Goal: Task Accomplishment & Management: Manage account settings

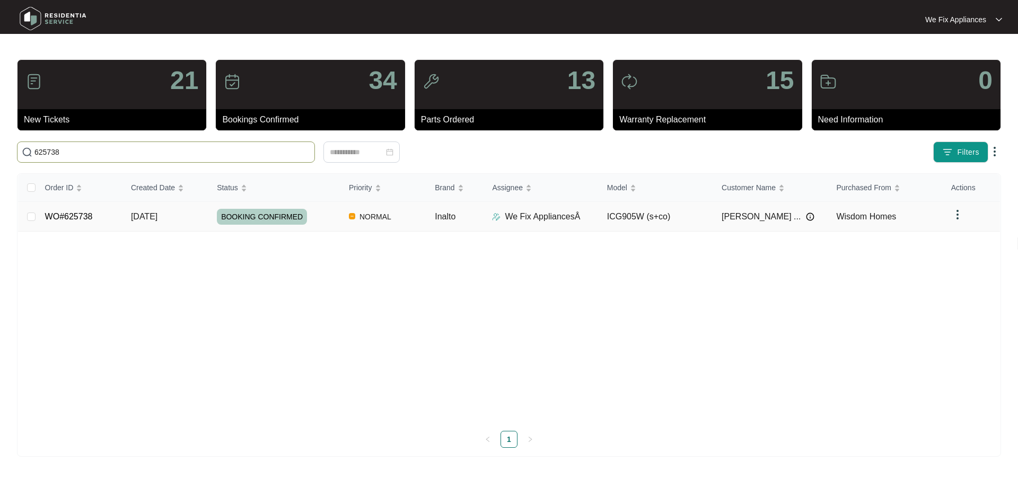
type input "625738"
click at [263, 216] on span "BOOKING CONFIRMED" at bounding box center [262, 217] width 90 height 16
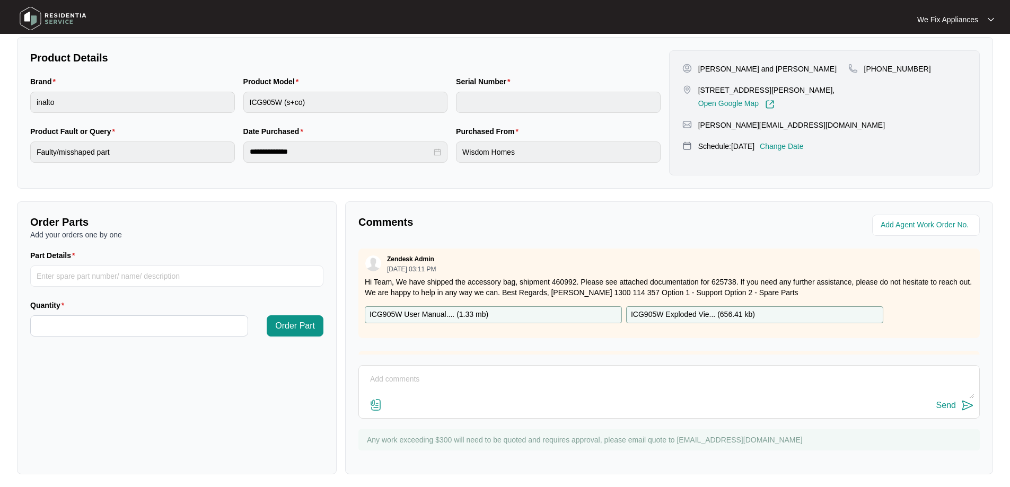
scroll to position [212, 0]
click at [426, 375] on textarea at bounding box center [669, 385] width 610 height 28
type textarea "Hi team this is an installation issue. charges applied to customer. see photos …"
click at [378, 403] on img at bounding box center [376, 404] width 13 height 13
click at [0, 0] on input "file" at bounding box center [0, 0] width 0 height 0
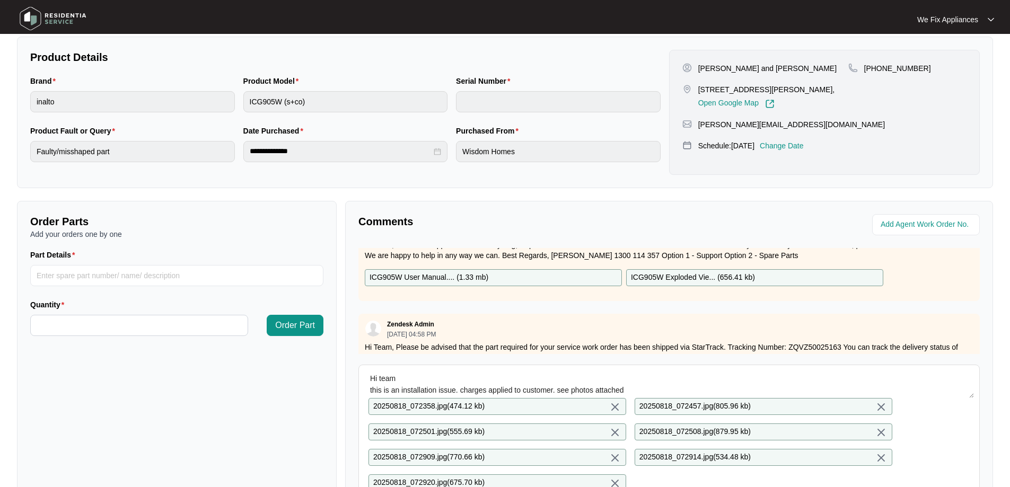
scroll to position [71, 0]
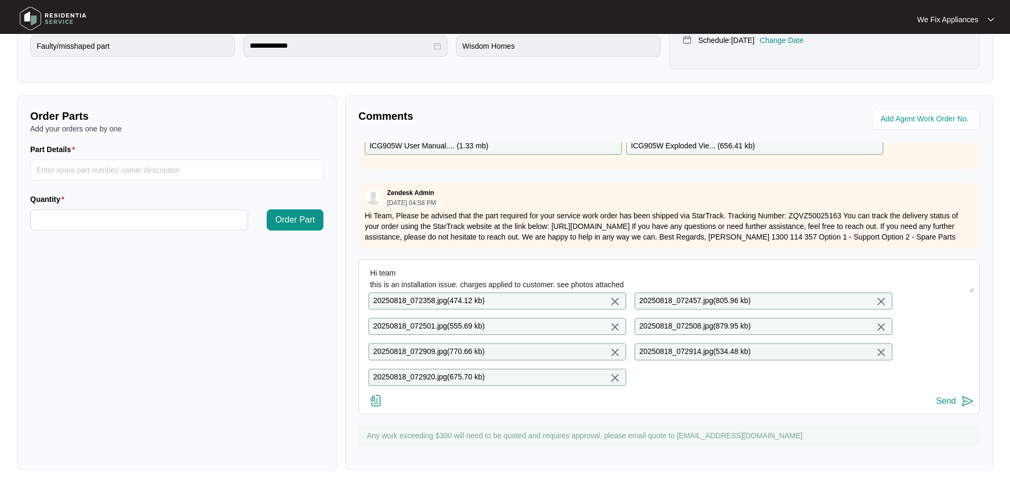
click at [947, 398] on div "Send" at bounding box center [947, 402] width 20 height 10
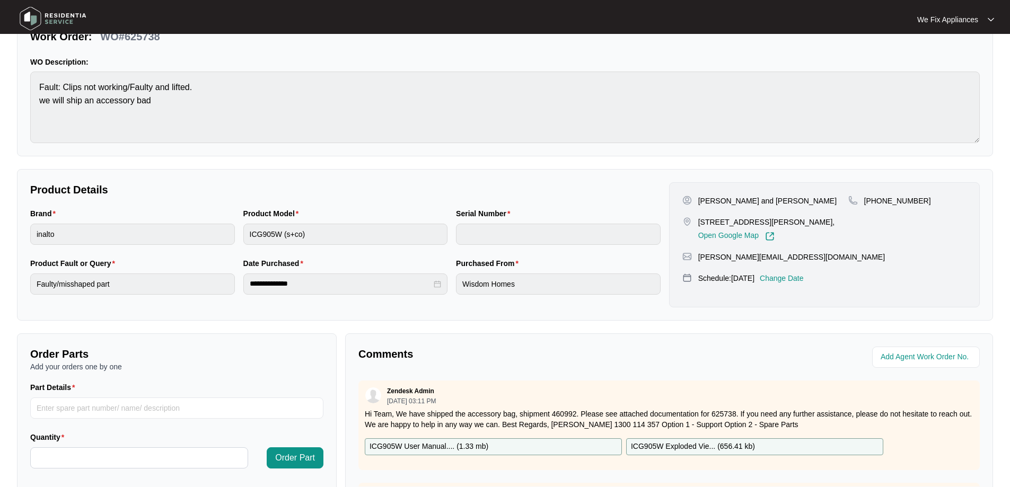
scroll to position [0, 0]
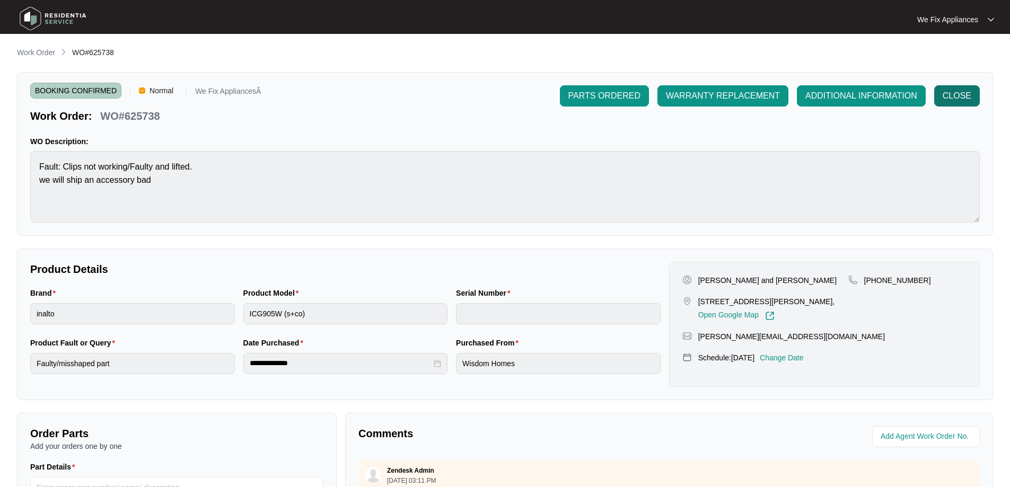
click at [959, 98] on span "CLOSE" at bounding box center [957, 96] width 29 height 13
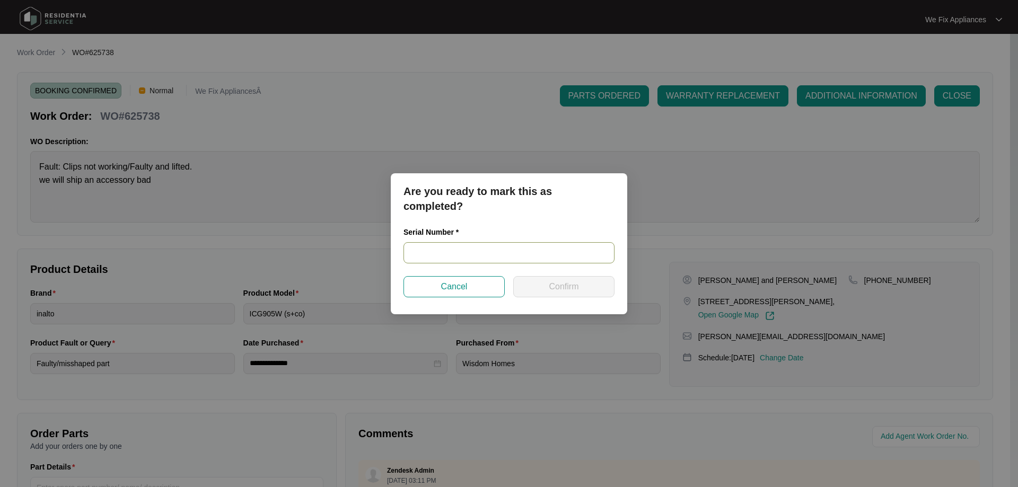
click at [485, 252] on input "text" at bounding box center [509, 252] width 211 height 21
paste input "2023061500149"
type input "2023061500149"
click at [554, 292] on span "Confirm" at bounding box center [564, 287] width 30 height 13
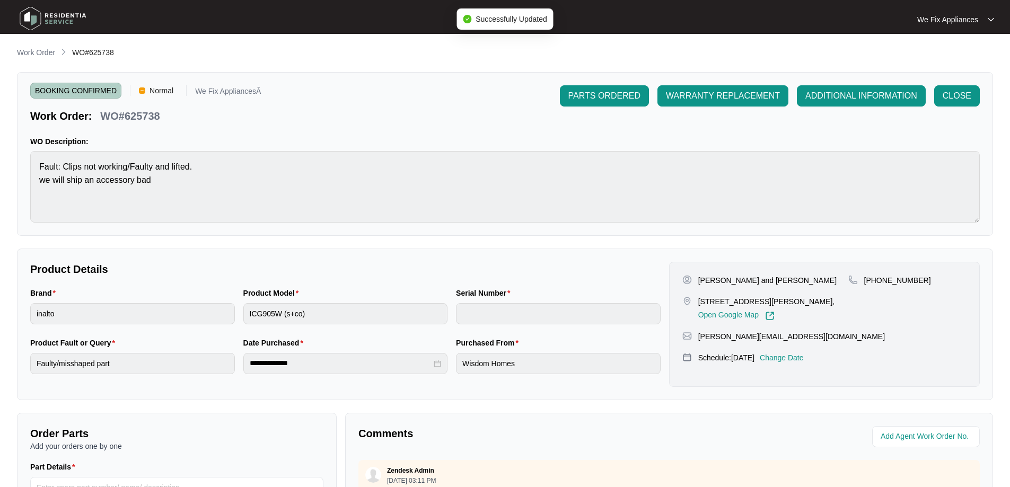
type input "2023061500149"
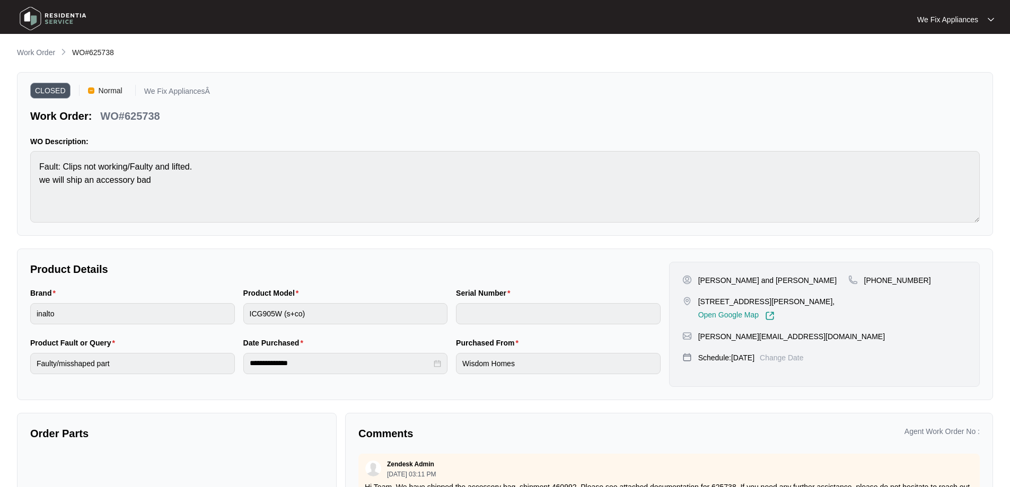
click at [43, 15] on img at bounding box center [53, 19] width 74 height 32
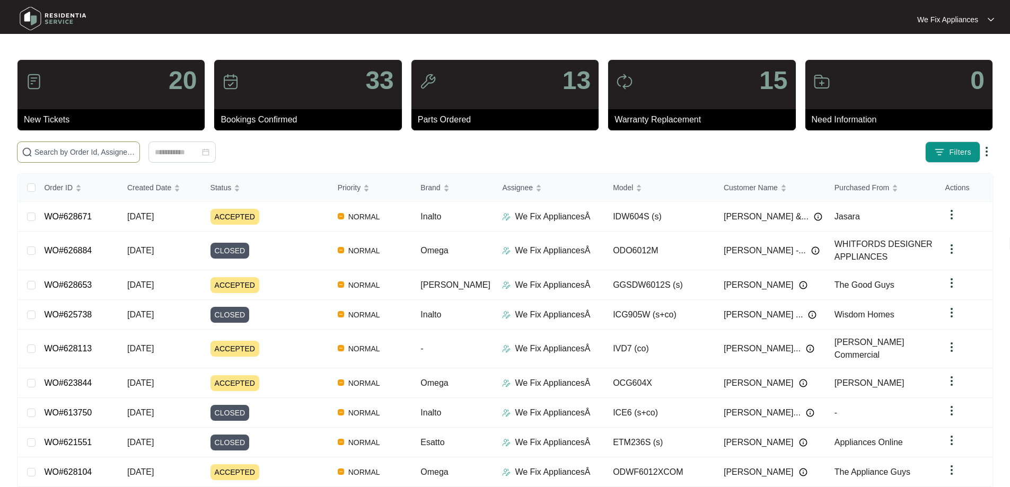
paste input "628653"
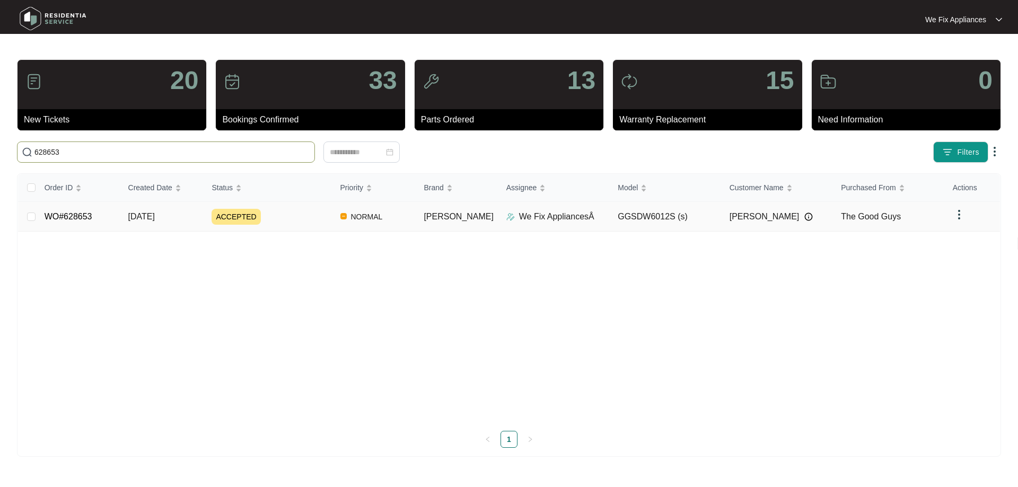
type input "628653"
click at [66, 213] on link "WO#628653" at bounding box center [69, 216] width 48 height 9
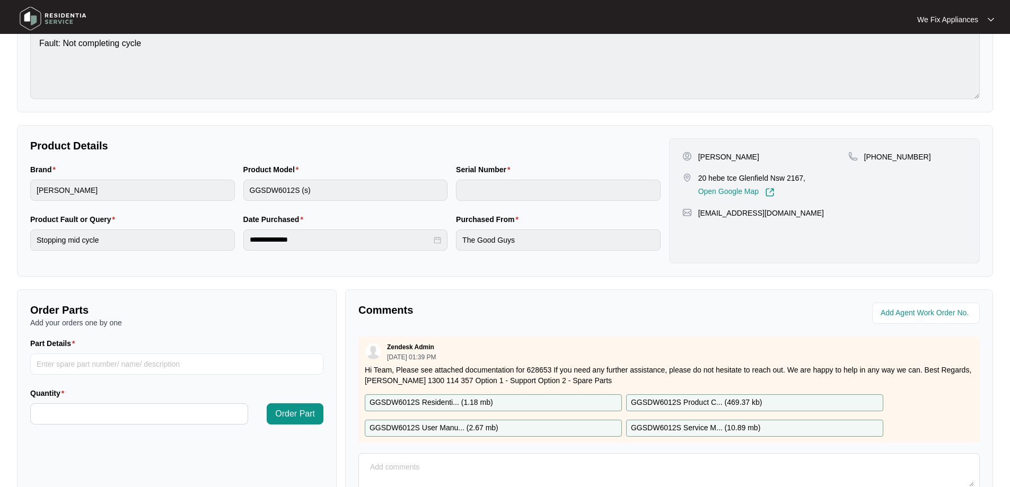
scroll to position [216, 0]
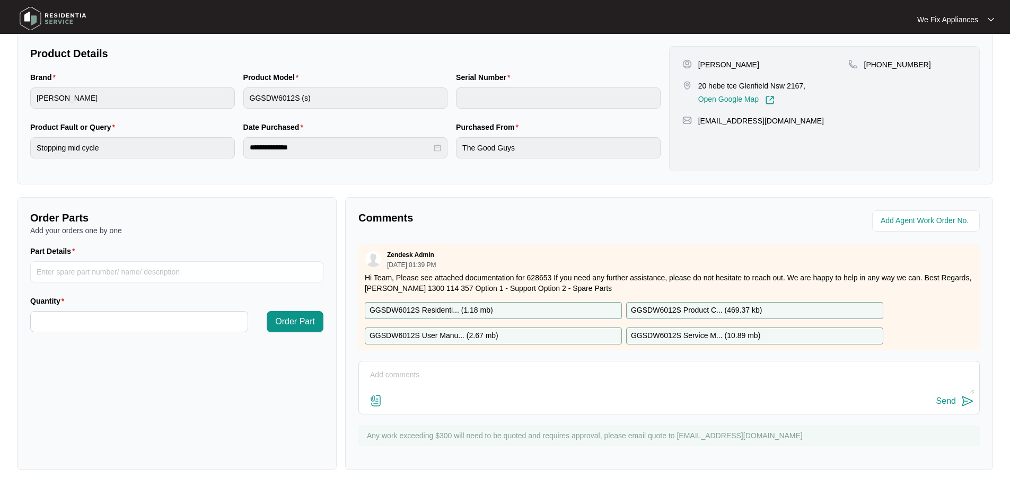
click at [531, 372] on textarea at bounding box center [669, 381] width 610 height 28
type textarea "Hi guys just fyi - left msg thank you."
click at [949, 407] on button "Send" at bounding box center [956, 402] width 38 height 14
click at [58, 21] on img at bounding box center [53, 19] width 74 height 32
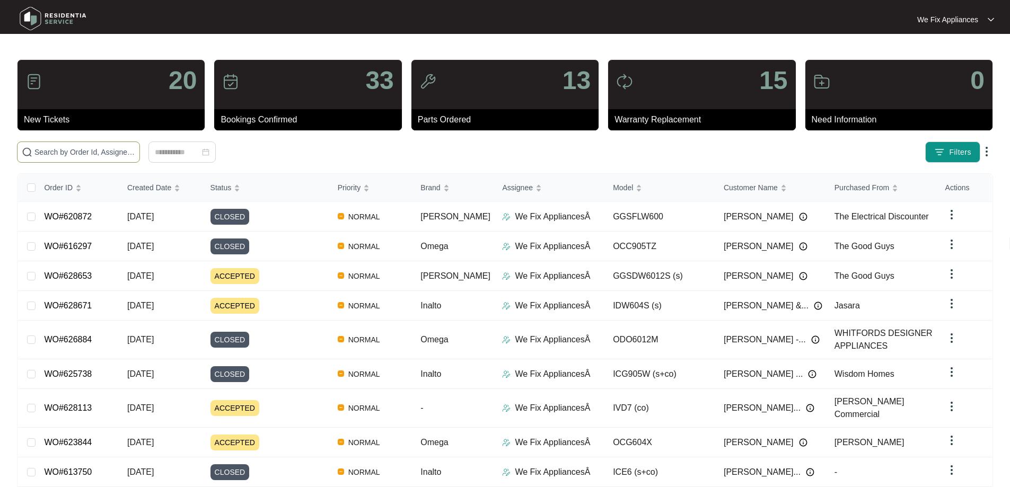
drag, startPoint x: 104, startPoint y: 156, endPoint x: 65, endPoint y: 306, distance: 154.6
click at [65, 306] on link "WO#628671" at bounding box center [68, 305] width 48 height 9
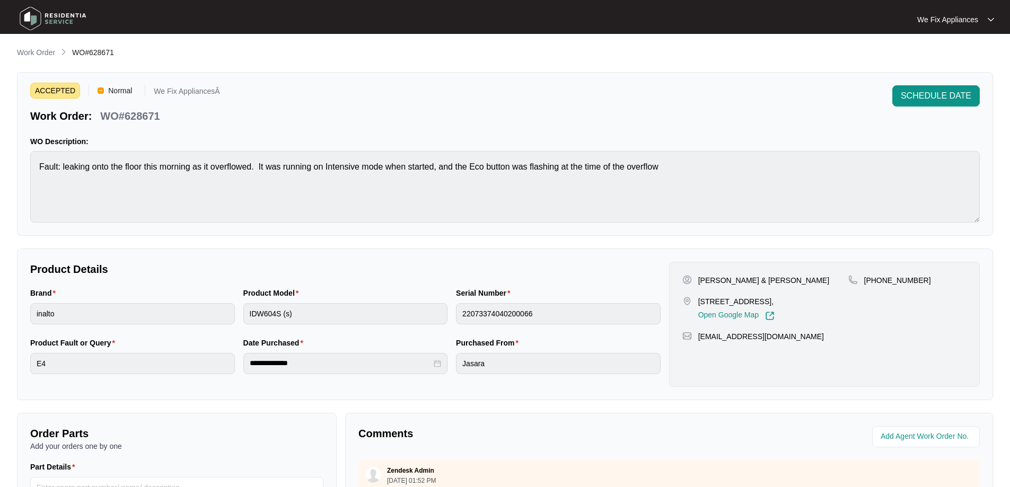
scroll to position [216, 0]
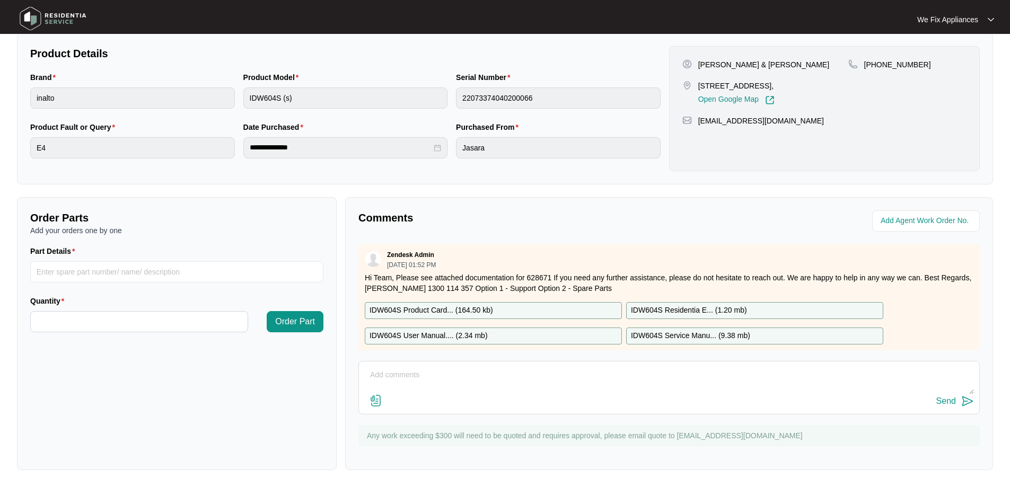
click at [491, 398] on div "Send" at bounding box center [669, 402] width 610 height 14
click at [468, 373] on textarea at bounding box center [669, 381] width 610 height 28
type textarea "Hi guys, just fyi - left msg thank you."
click at [939, 400] on div "Send" at bounding box center [947, 402] width 20 height 10
click at [64, 13] on img at bounding box center [53, 19] width 74 height 32
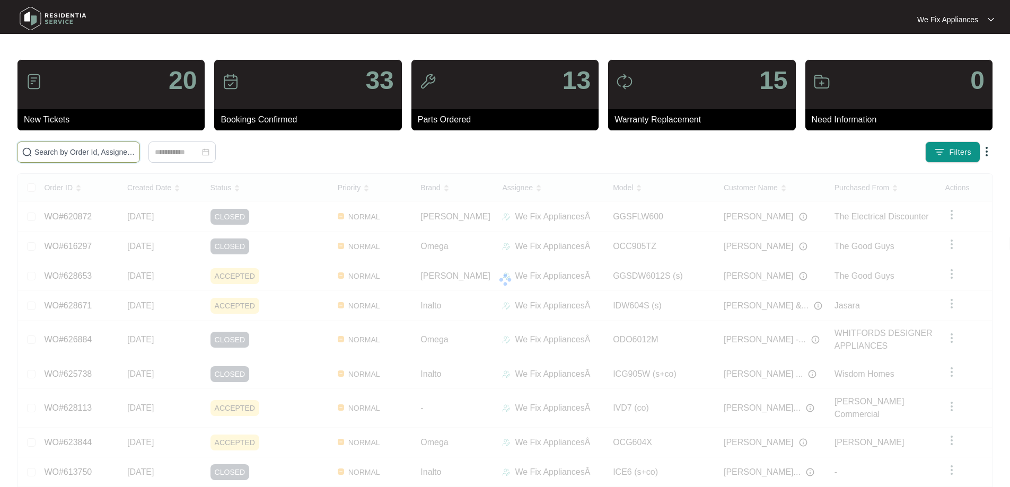
click at [71, 150] on input "text" at bounding box center [84, 152] width 101 height 12
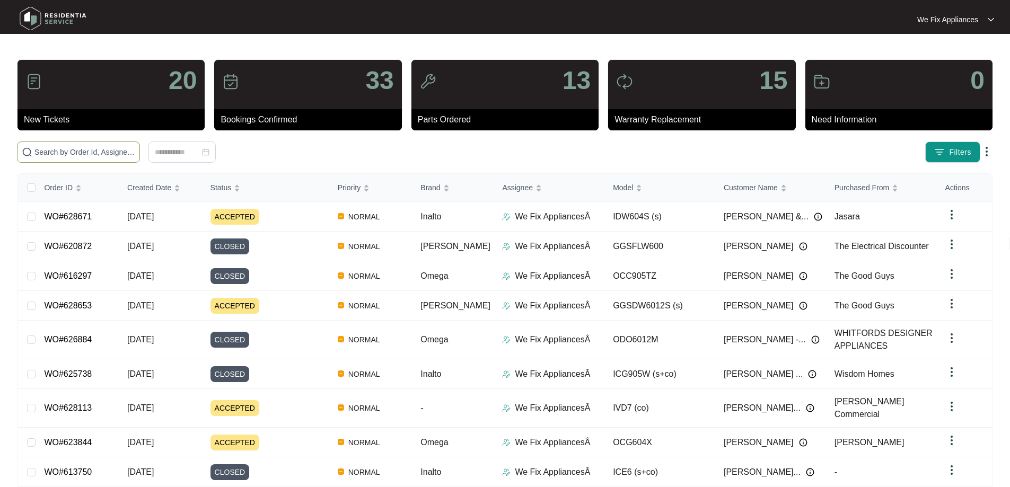
paste input "620327"
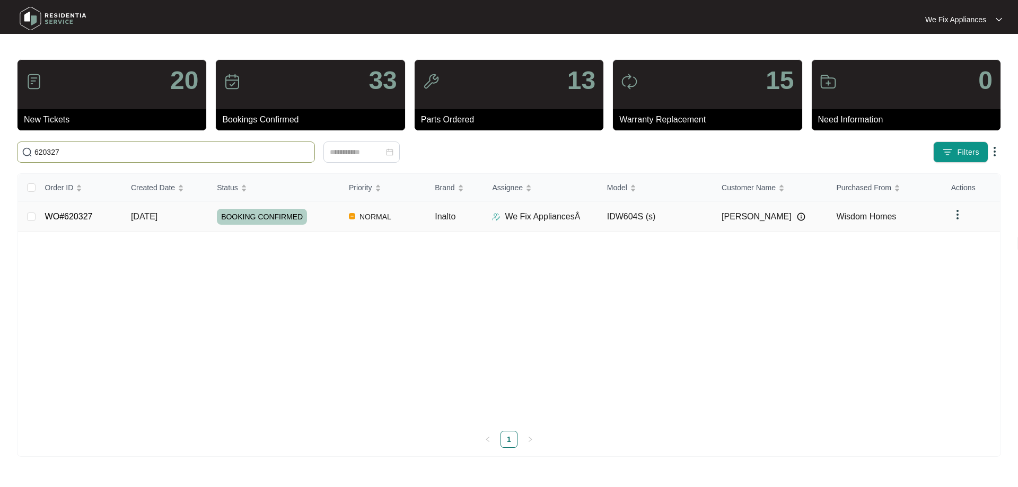
type input "620327"
click at [268, 218] on span "BOOKING CONFIRMED" at bounding box center [262, 217] width 90 height 16
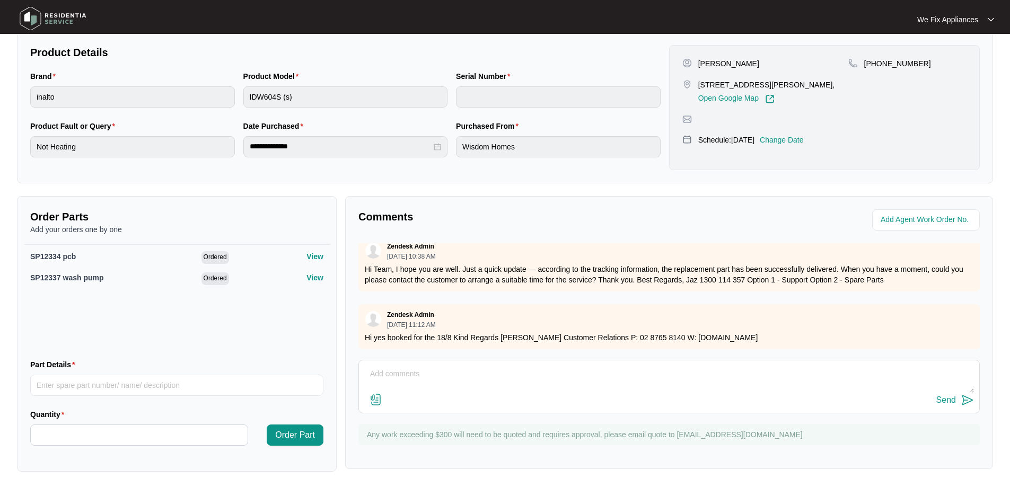
scroll to position [218, 0]
click at [491, 373] on textarea at bounding box center [669, 378] width 610 height 28
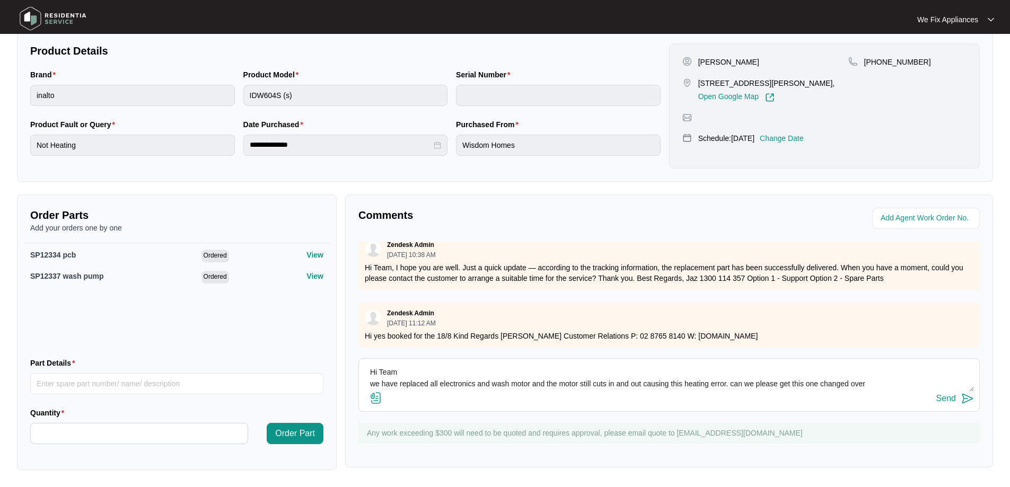
type textarea "Hi Team we have replaced all electronics and wash motor and the motor still cut…"
click at [941, 398] on div "Send" at bounding box center [947, 399] width 20 height 10
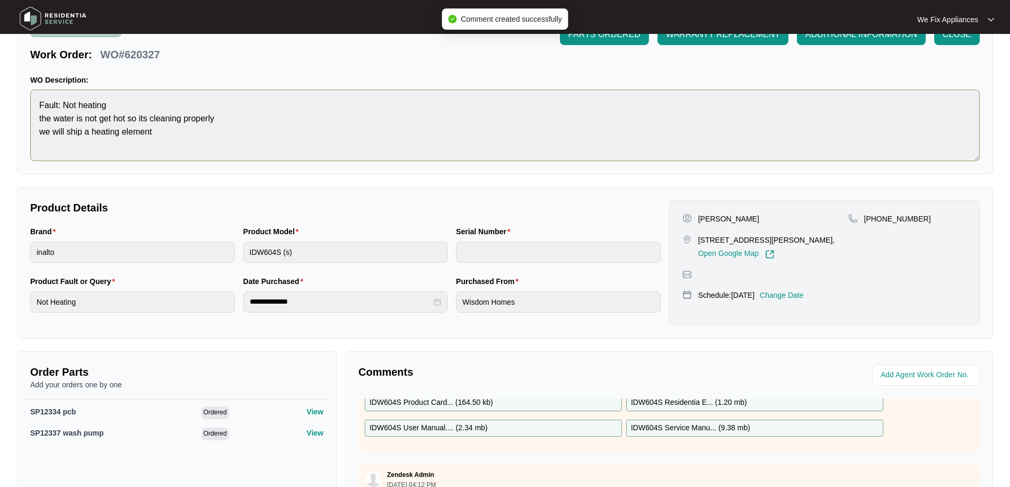
scroll to position [0, 0]
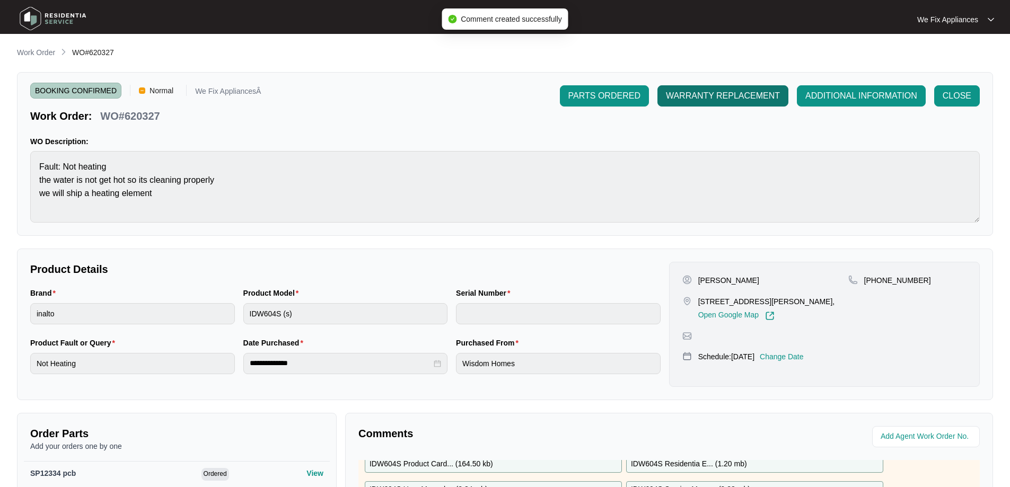
click at [722, 97] on span "WARRANTY REPLACEMENT" at bounding box center [723, 96] width 114 height 13
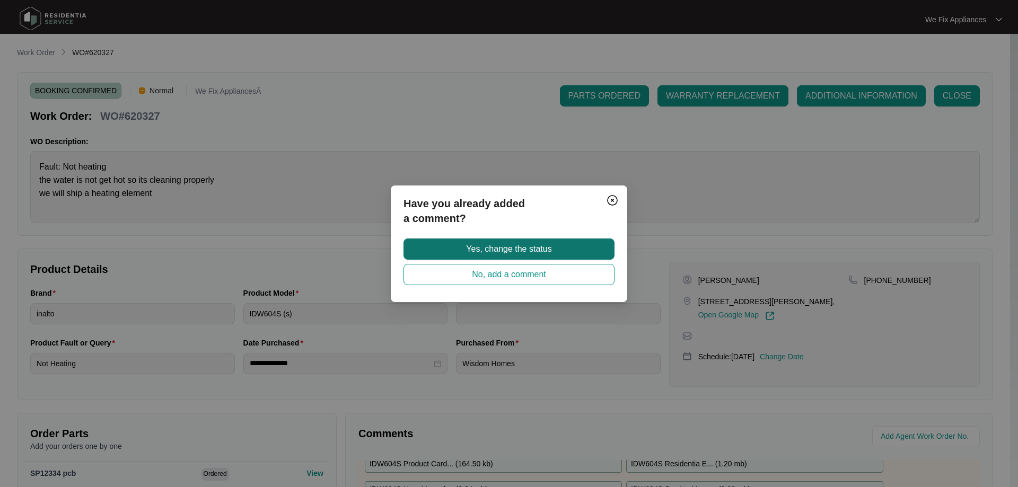
click at [530, 249] on span "Yes, change the status" at bounding box center [508, 249] width 85 height 13
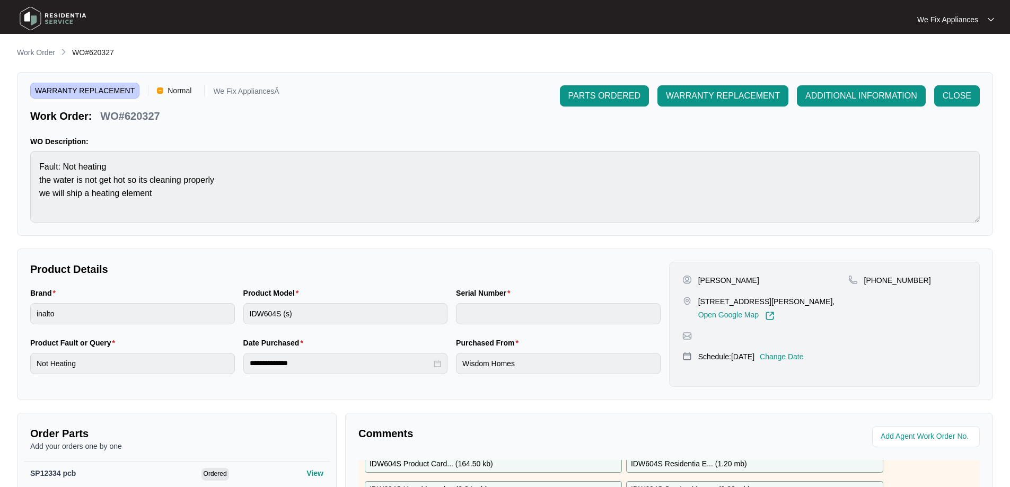
click at [38, 15] on img at bounding box center [53, 19] width 74 height 32
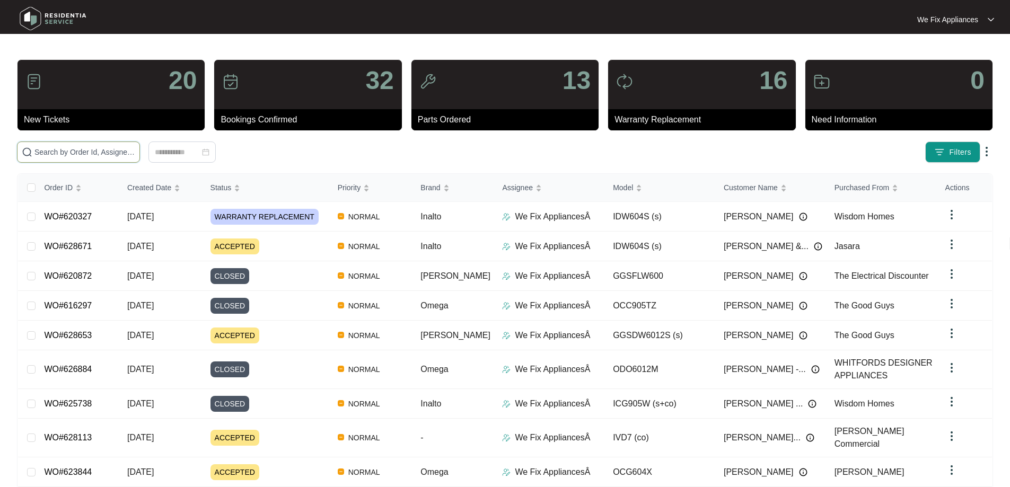
click at [121, 154] on input "text" at bounding box center [84, 152] width 101 height 12
paste input "627957"
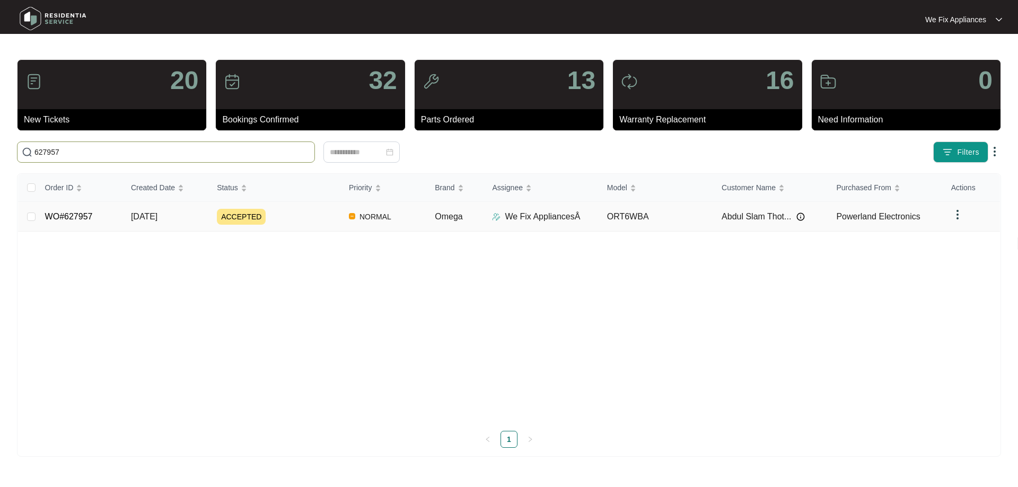
type input "627957"
click at [238, 217] on span "ACCEPTED" at bounding box center [241, 217] width 49 height 16
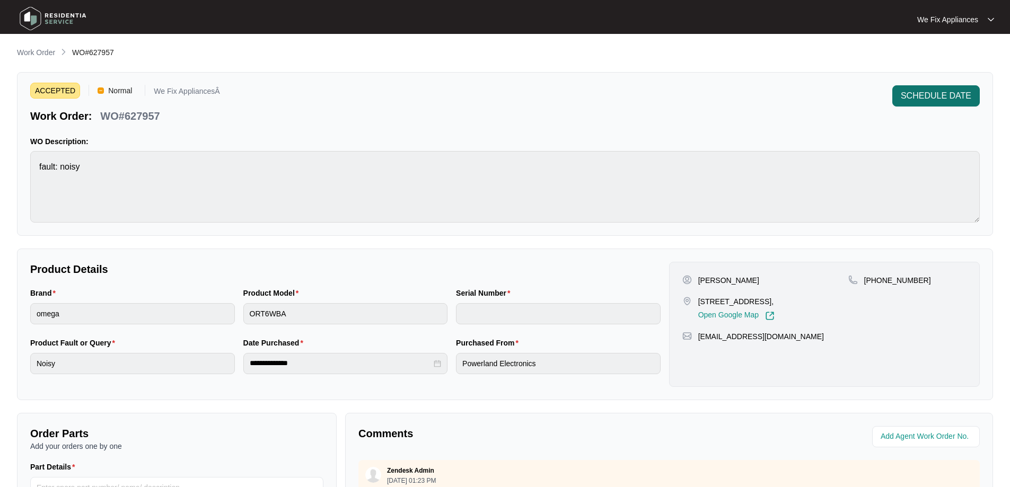
click at [938, 96] on span "SCHEDULE DATE" at bounding box center [936, 96] width 71 height 13
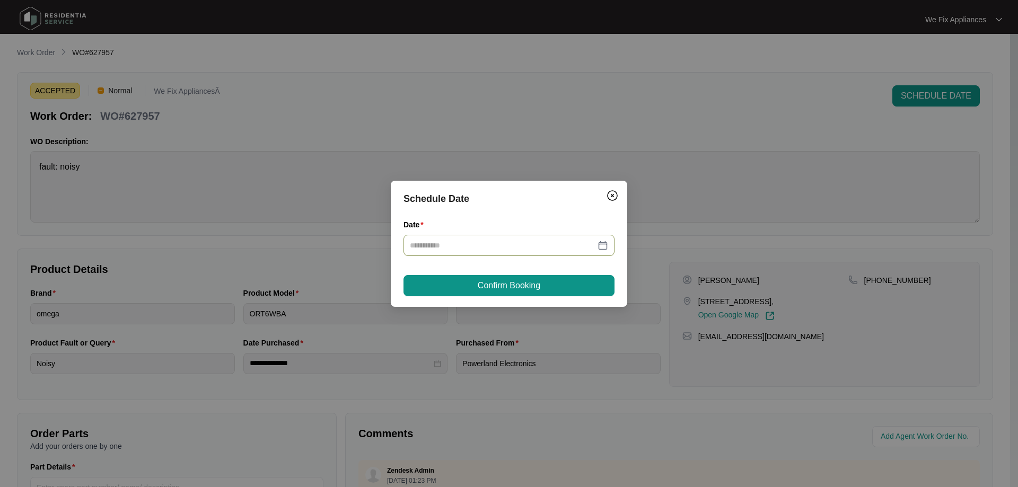
click at [604, 246] on div at bounding box center [509, 246] width 198 height 12
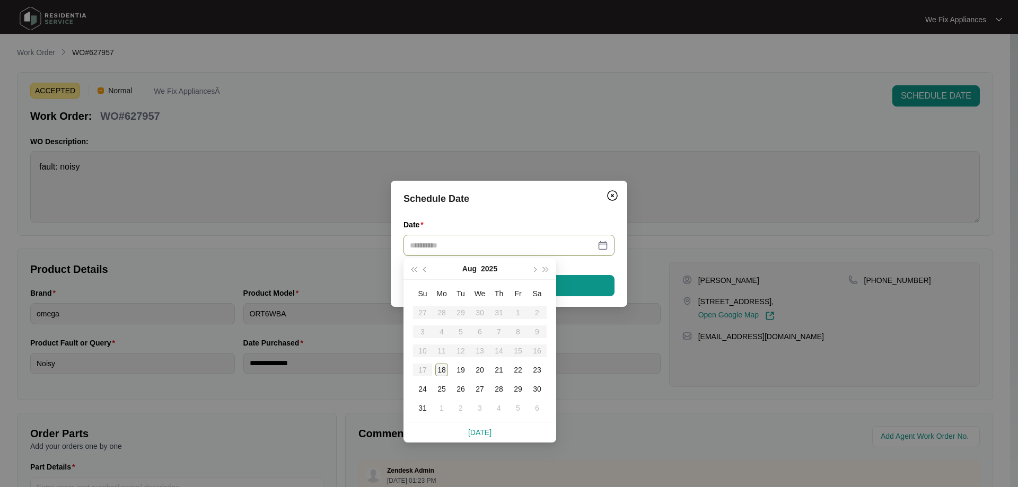
click at [439, 371] on div "18" at bounding box center [441, 370] width 13 height 13
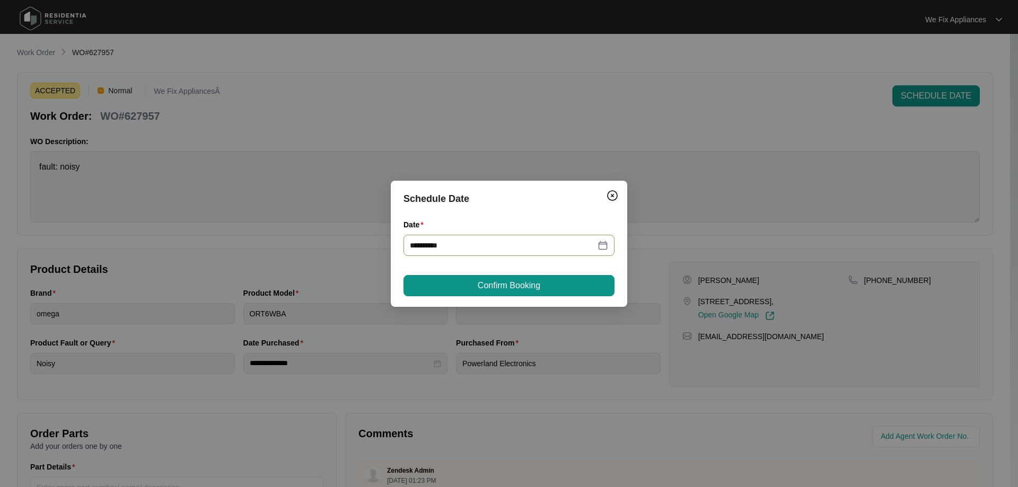
type input "**********"
click at [547, 285] on button "Confirm Booking" at bounding box center [509, 285] width 211 height 21
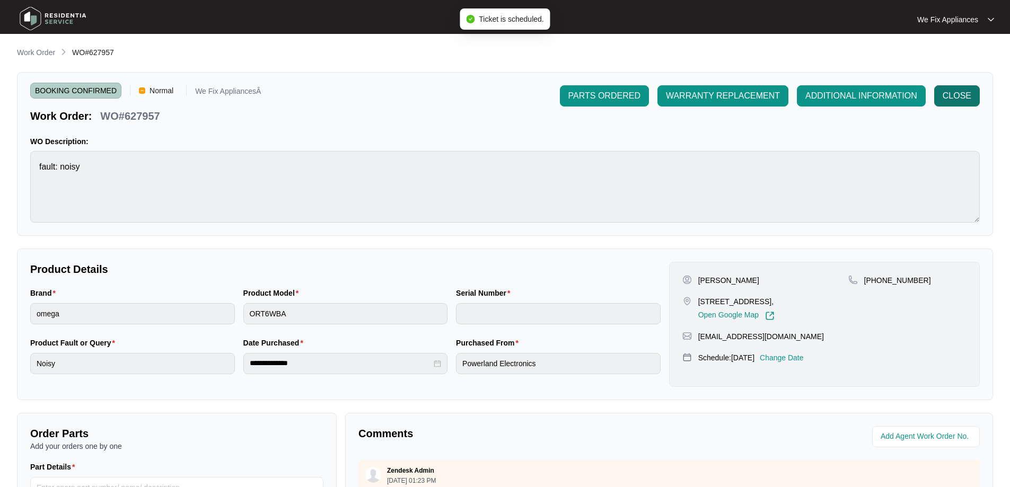
click at [961, 98] on span "CLOSE" at bounding box center [957, 96] width 29 height 13
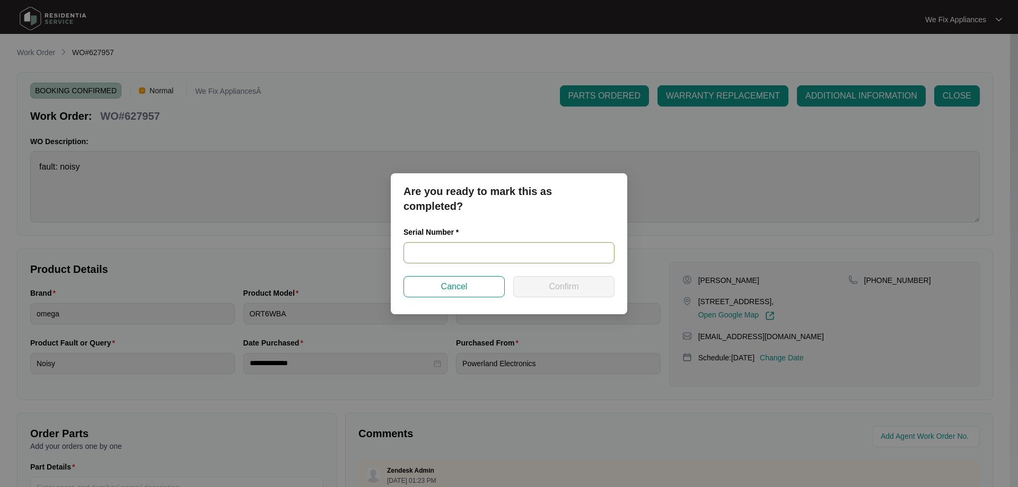
click at [453, 253] on input "text" at bounding box center [509, 252] width 211 height 21
paste input "ORT6WBAAT241000175"
type input "ORT6WBAAT241000175"
click at [559, 283] on span "Confirm" at bounding box center [564, 287] width 30 height 13
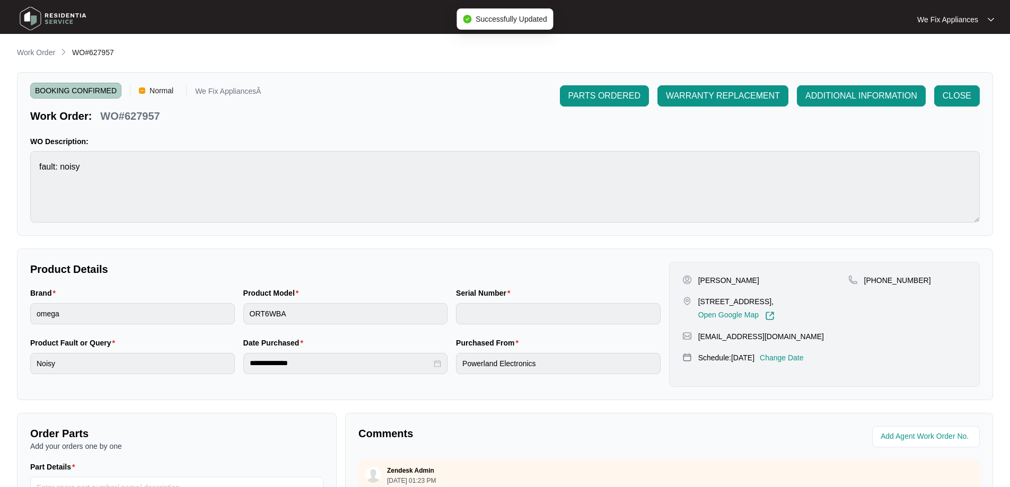
type input "ORT6WBAAT241000175"
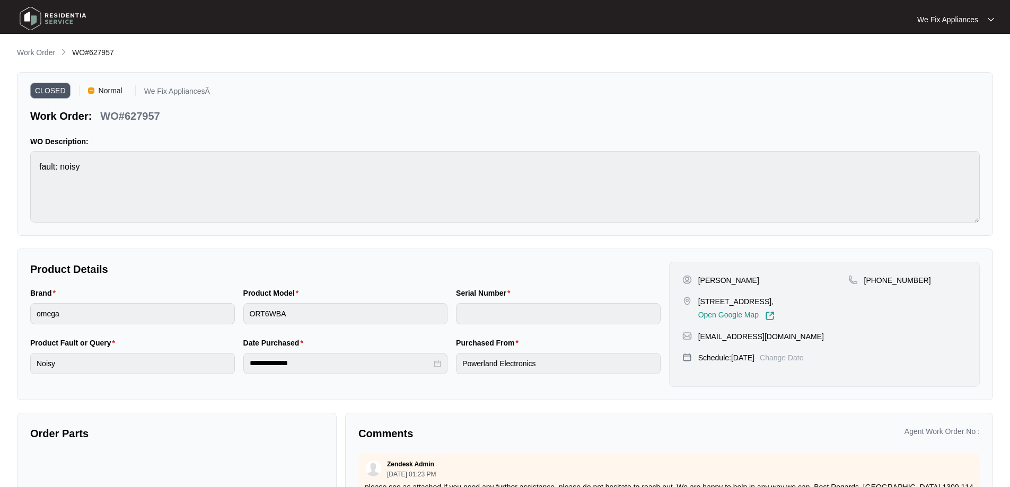
click at [59, 14] on img at bounding box center [53, 19] width 74 height 32
type input "ORT6WBAAT241000175"
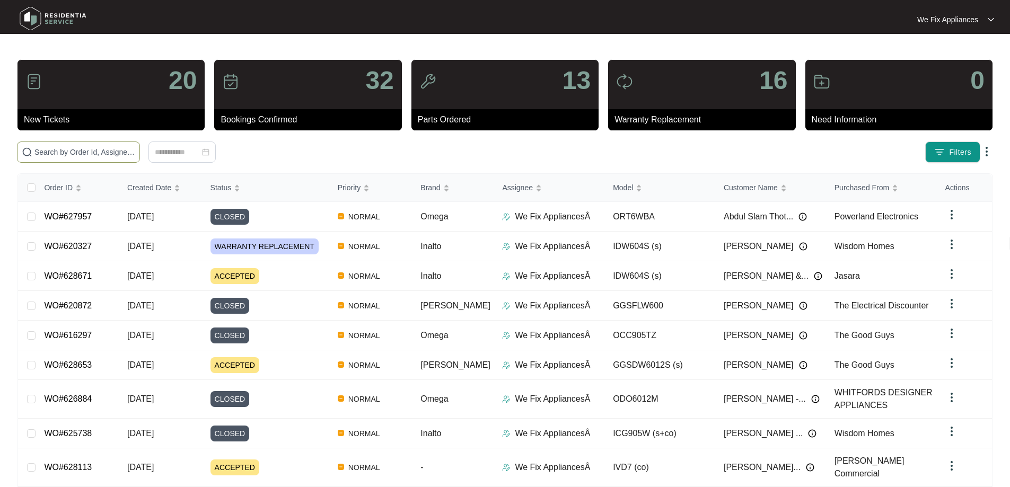
click at [83, 155] on input "text" at bounding box center [84, 152] width 101 height 12
paste input "624235"
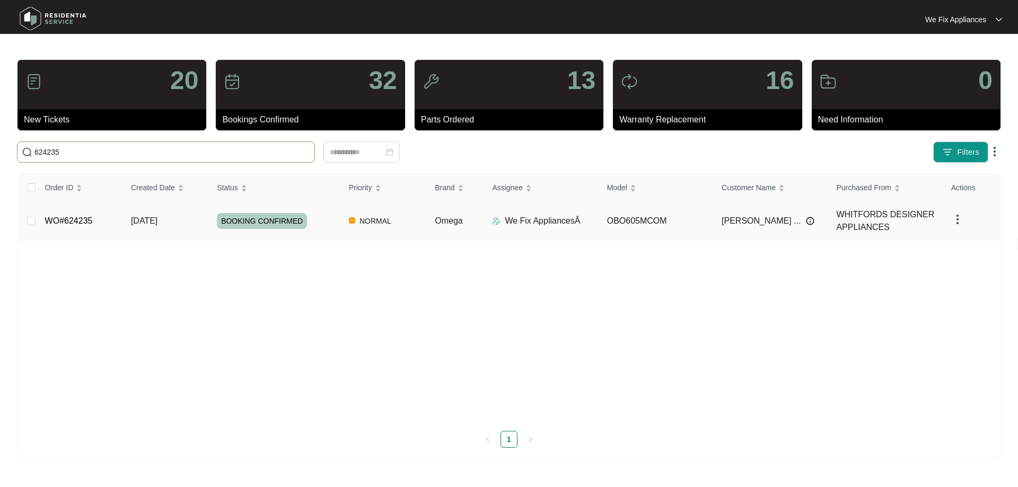
type input "624235"
click at [261, 218] on span "BOOKING CONFIRMED" at bounding box center [262, 221] width 90 height 16
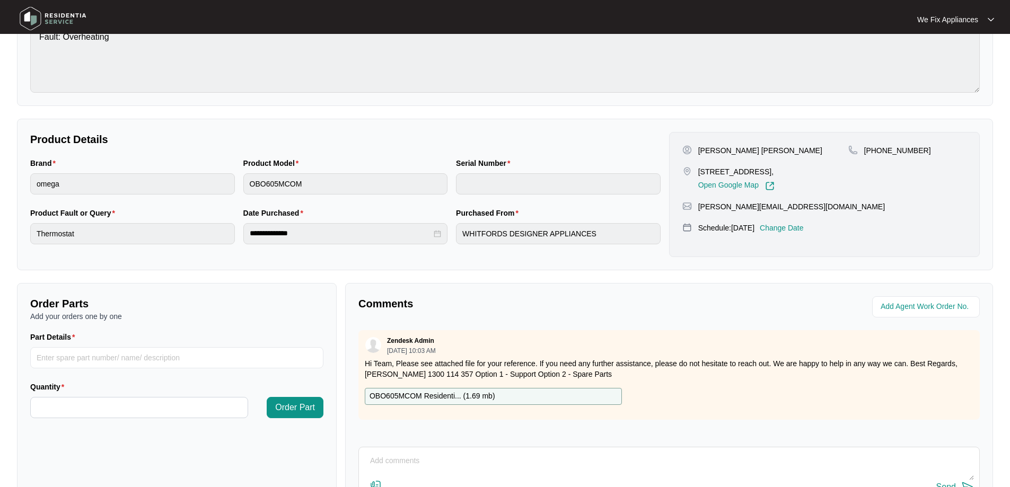
scroll to position [159, 0]
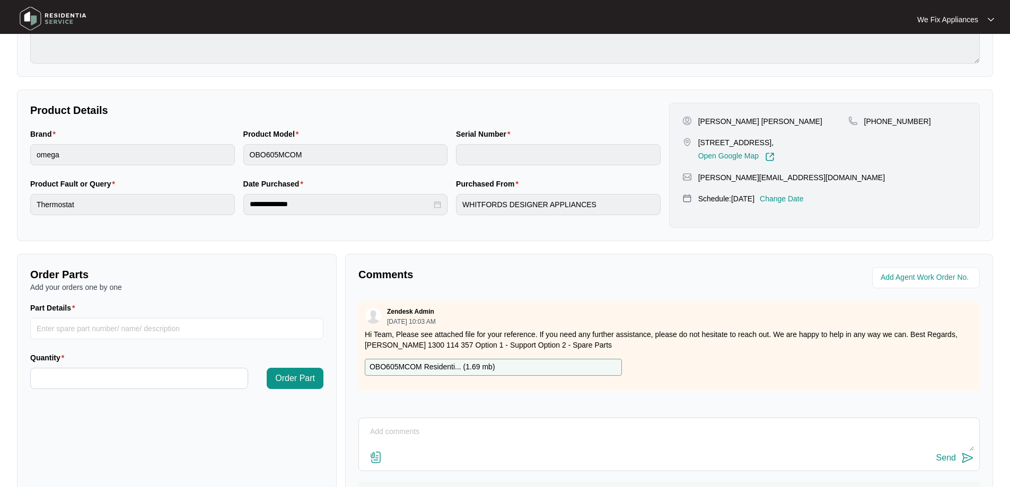
click at [470, 367] on p "OBO605MCOM Residenti... ( 1.69 mb )" at bounding box center [433, 368] width 126 height 12
click at [106, 328] on input "Part Details" at bounding box center [176, 328] width 293 height 21
paste input "SP20502"
type input "SP20502 thermostat"
click at [129, 378] on input "Quantity" at bounding box center [139, 379] width 217 height 20
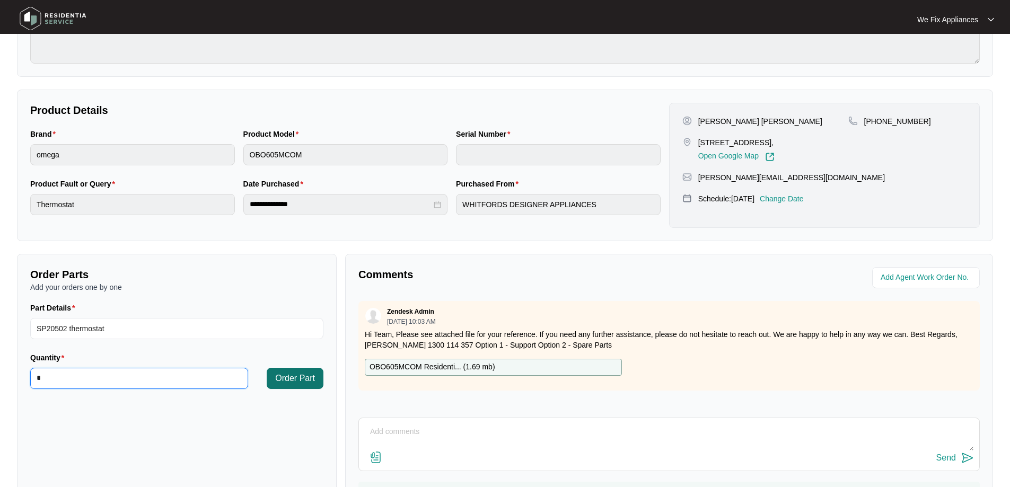
type input "*"
click at [295, 377] on span "Order Part" at bounding box center [295, 378] width 40 height 13
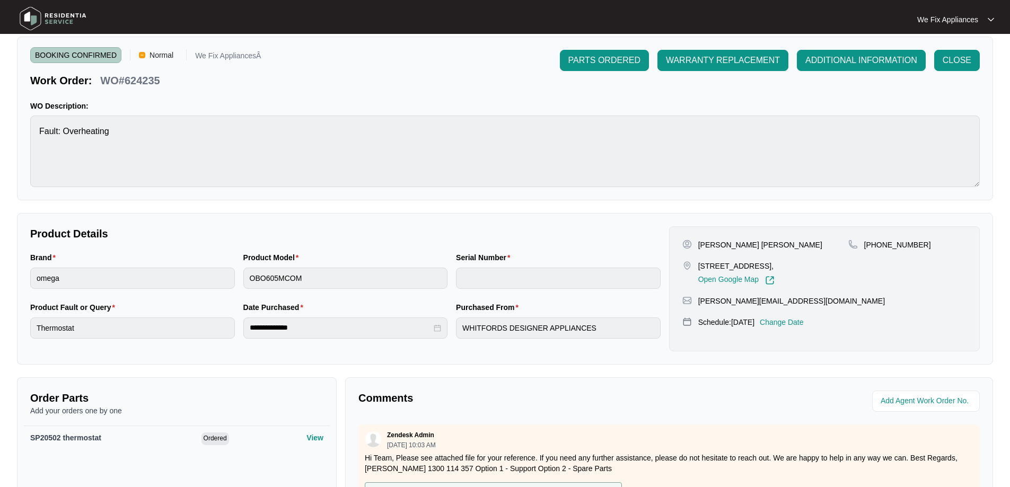
scroll to position [0, 0]
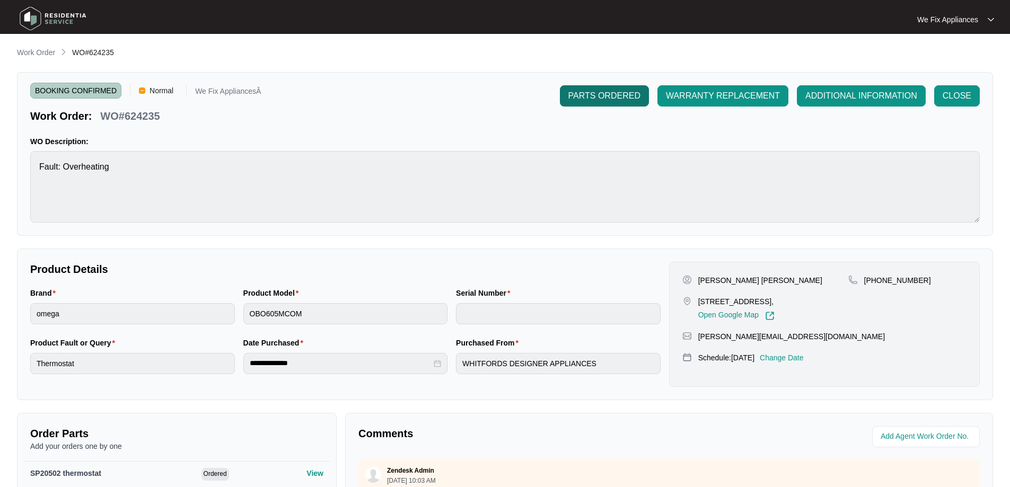
click at [600, 100] on span "PARTS ORDERED" at bounding box center [605, 96] width 72 height 13
click at [48, 22] on img at bounding box center [53, 19] width 74 height 32
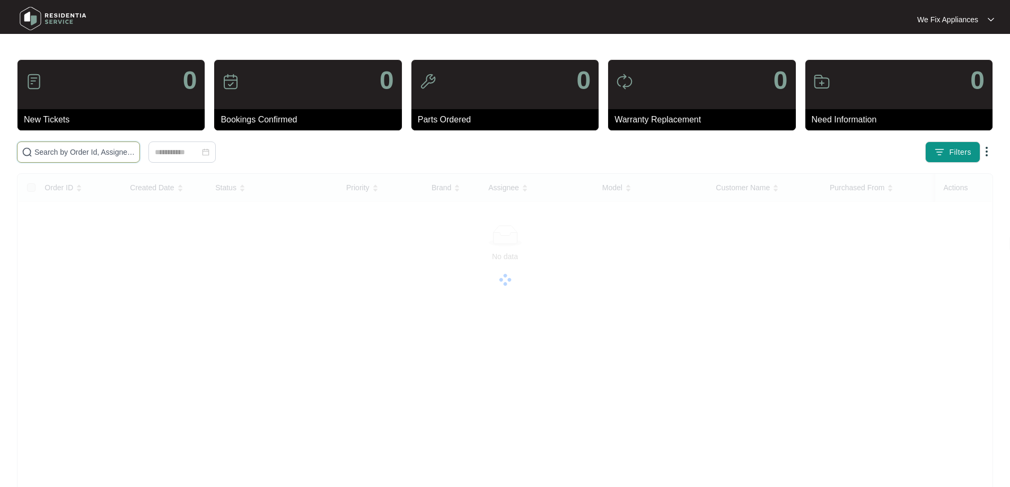
click at [59, 147] on input "text" at bounding box center [84, 152] width 101 height 12
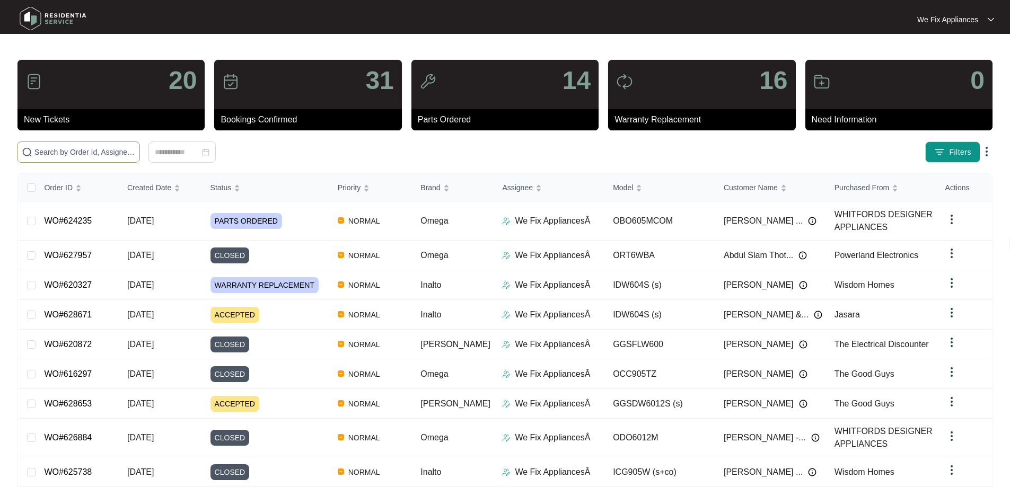
paste input "627279"
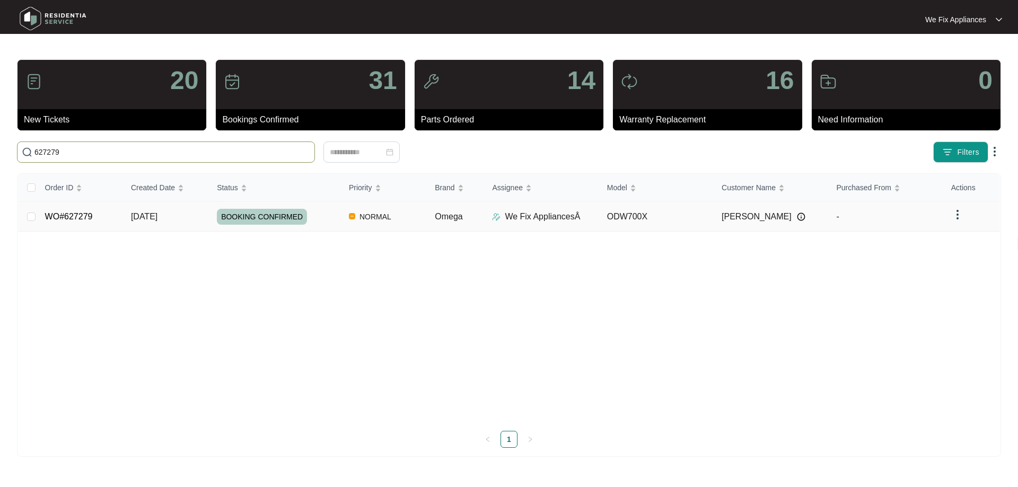
type input "627279"
click at [257, 214] on span "BOOKING CONFIRMED" at bounding box center [262, 217] width 90 height 16
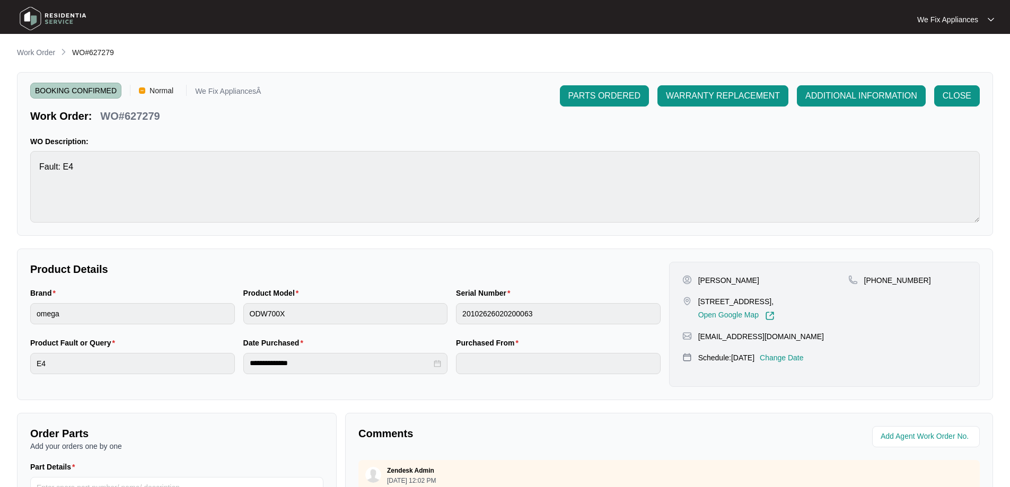
scroll to position [212, 0]
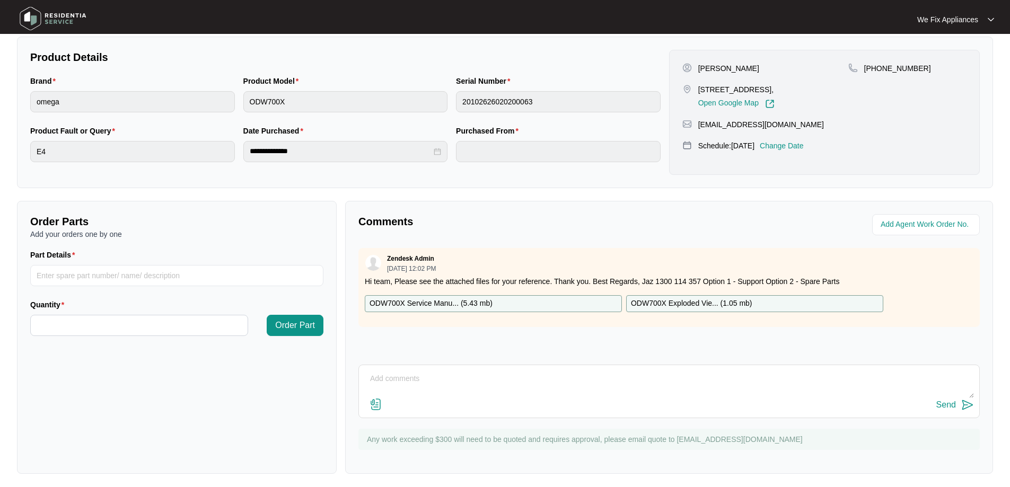
click at [675, 304] on p "ODW700X Exploded Vie... ( 1.05 mb )" at bounding box center [691, 304] width 121 height 12
click at [125, 278] on input "Part Details" at bounding box center [176, 275] width 293 height 21
paste input "17476000008302"
type input "17476000008302 wash pump"
click at [96, 321] on input "Quantity" at bounding box center [139, 326] width 217 height 20
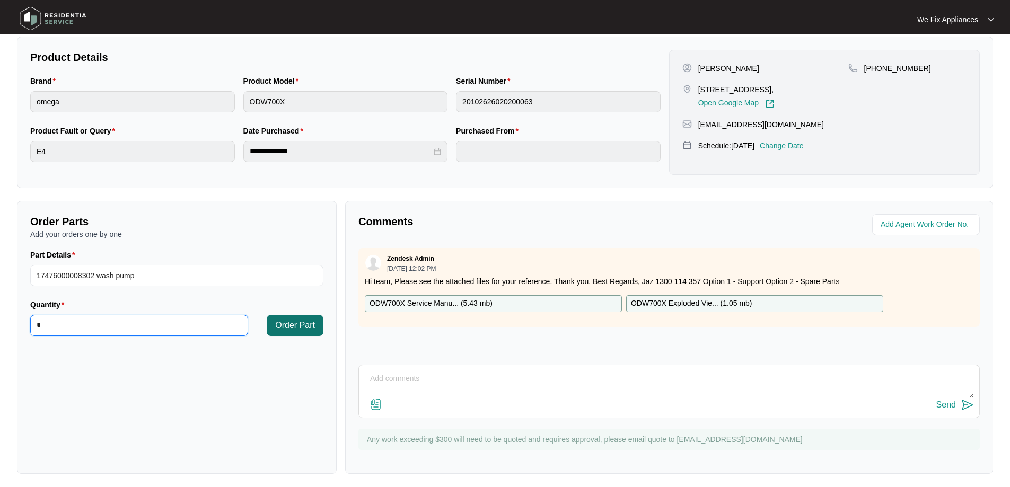
type input "*"
click at [293, 324] on span "Order Part" at bounding box center [295, 325] width 40 height 13
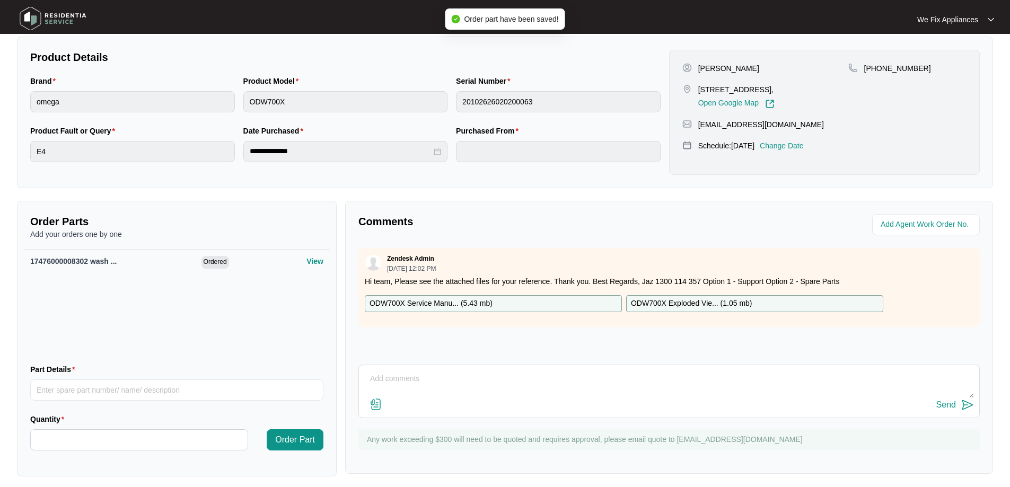
scroll to position [0, 0]
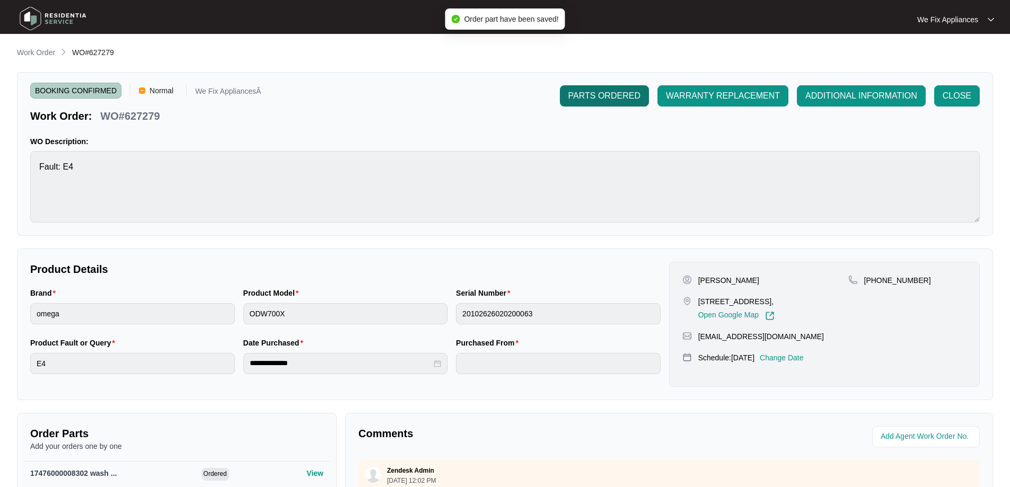
click at [589, 96] on span "PARTS ORDERED" at bounding box center [605, 96] width 72 height 13
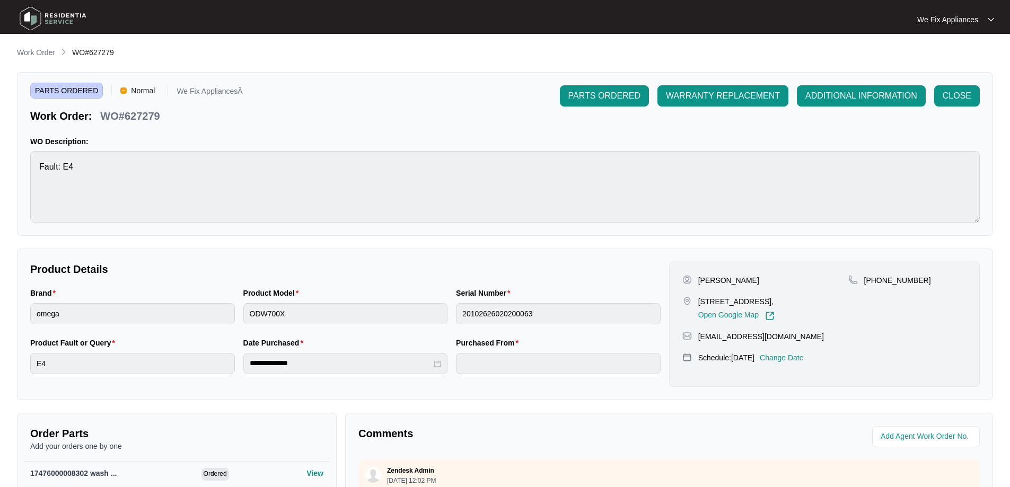
click at [57, 19] on img at bounding box center [53, 19] width 74 height 32
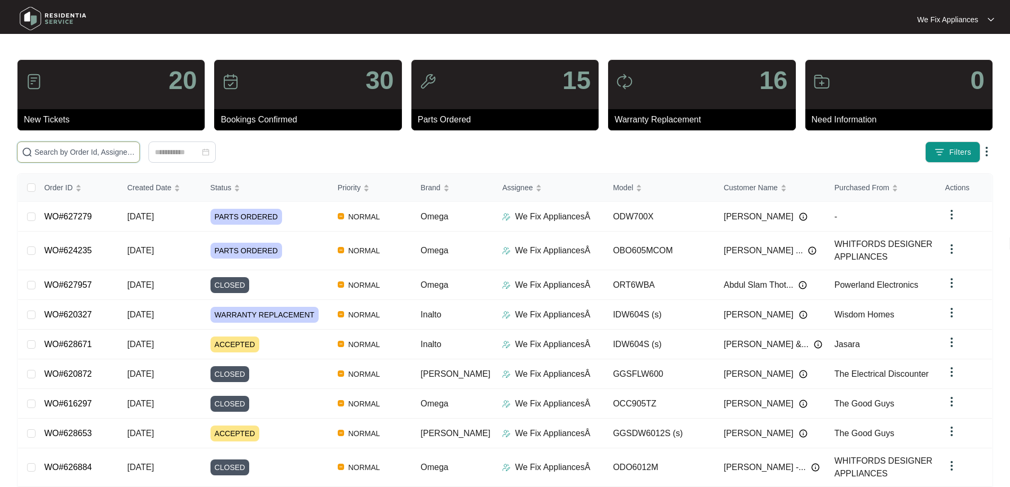
click at [106, 147] on input "text" at bounding box center [84, 152] width 101 height 12
paste input "621909"
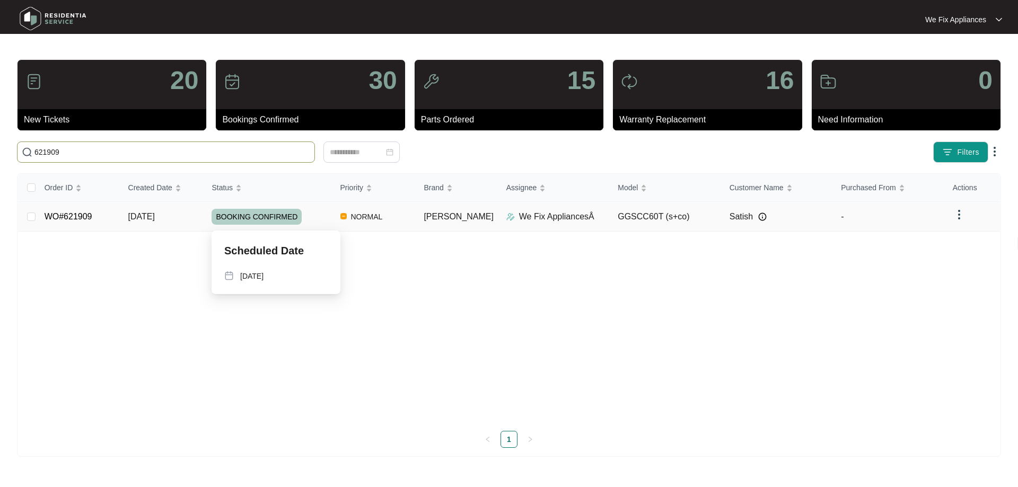
type input "621909"
click at [245, 209] on span "BOOKING CONFIRMED" at bounding box center [257, 217] width 90 height 16
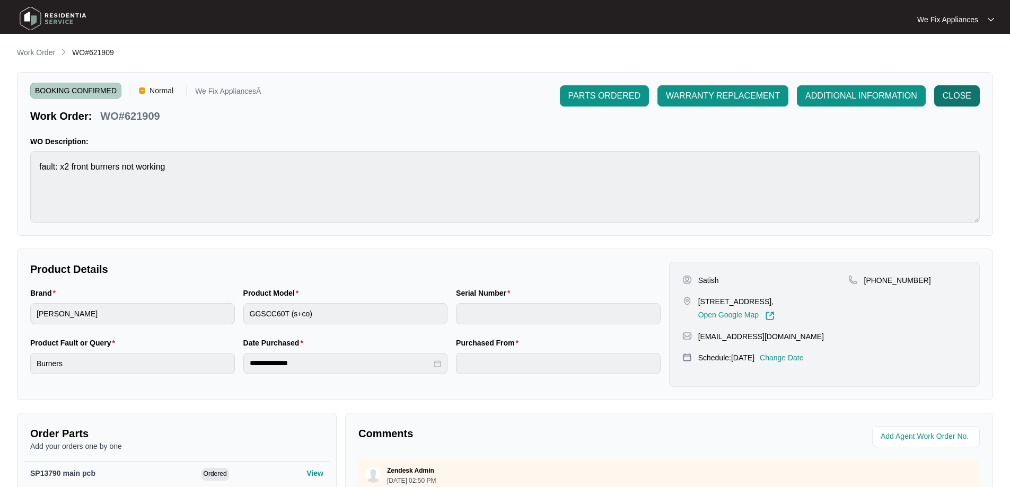
click at [974, 99] on button "CLOSE" at bounding box center [957, 95] width 46 height 21
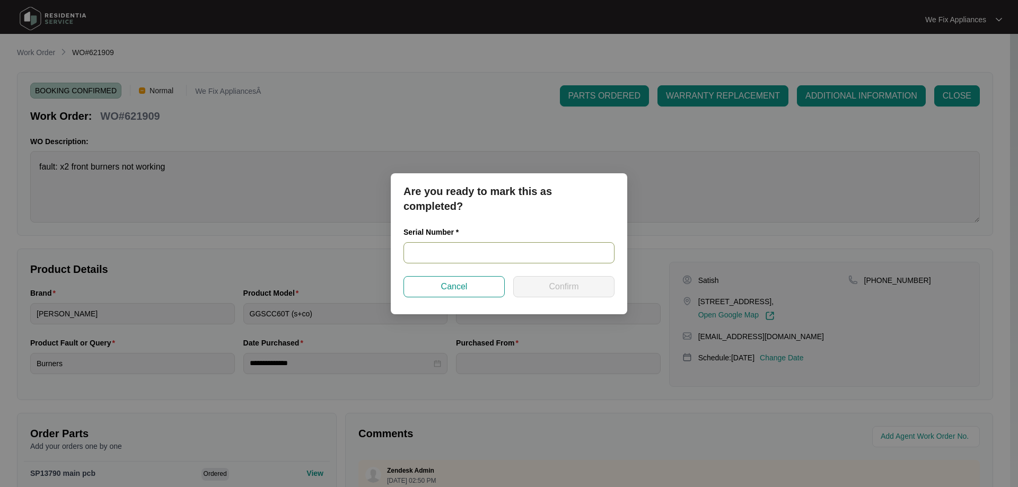
click at [475, 251] on input "text" at bounding box center [509, 252] width 211 height 21
paste input "340B333450209191400084"
type input "340B333450209191400084"
click at [541, 282] on button "Confirm" at bounding box center [563, 286] width 101 height 21
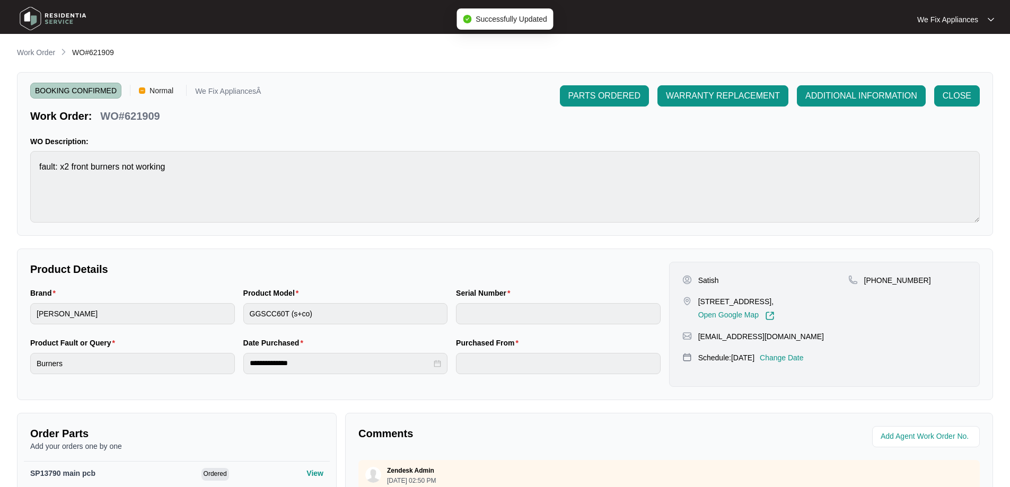
type input "340B333450209191400084"
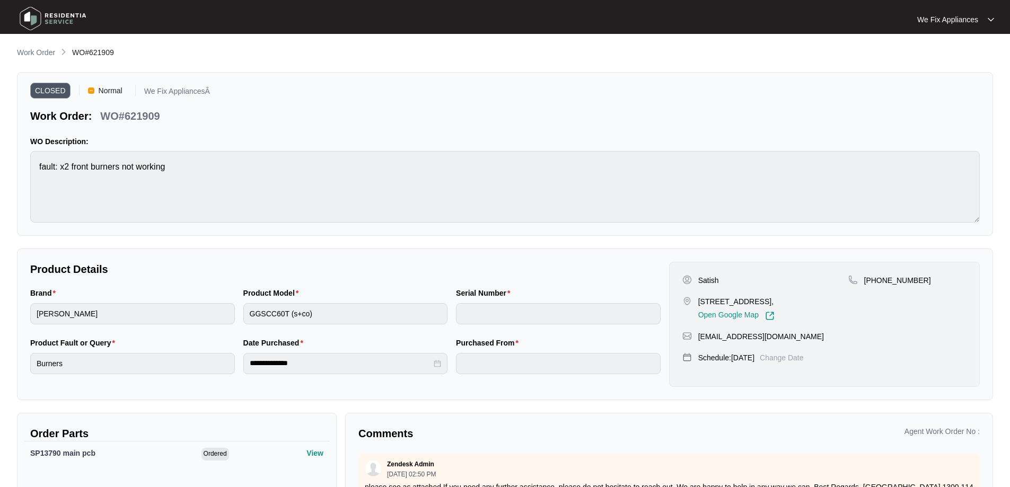
click at [33, 16] on img at bounding box center [53, 19] width 74 height 32
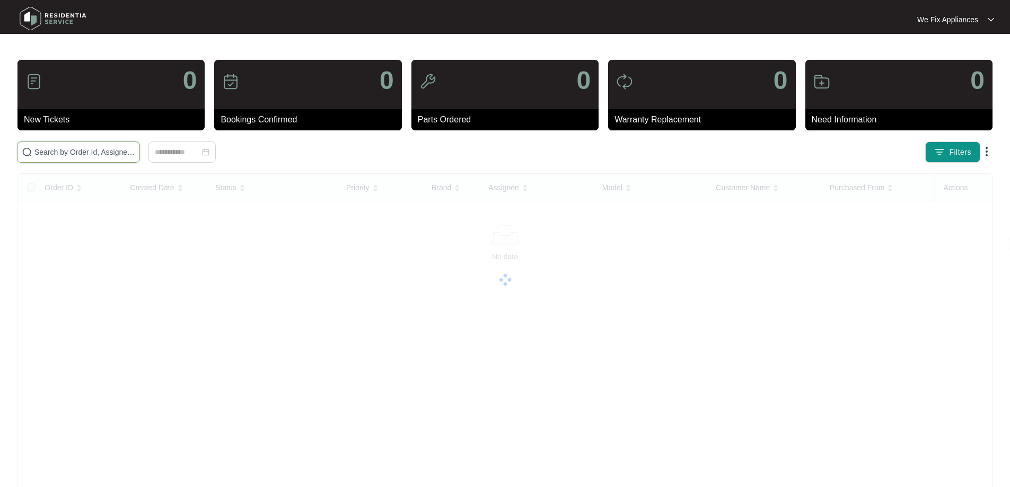
click at [53, 154] on input "text" at bounding box center [84, 152] width 101 height 12
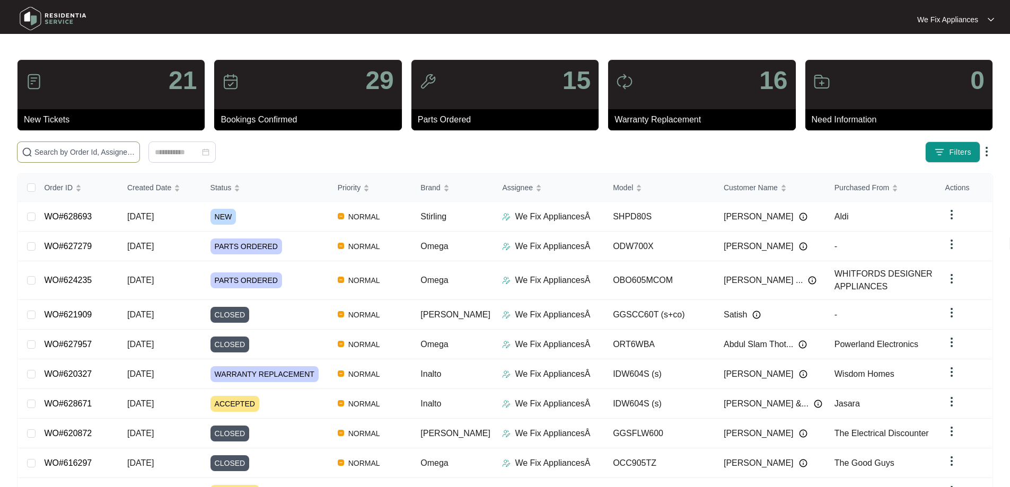
paste input "624095"
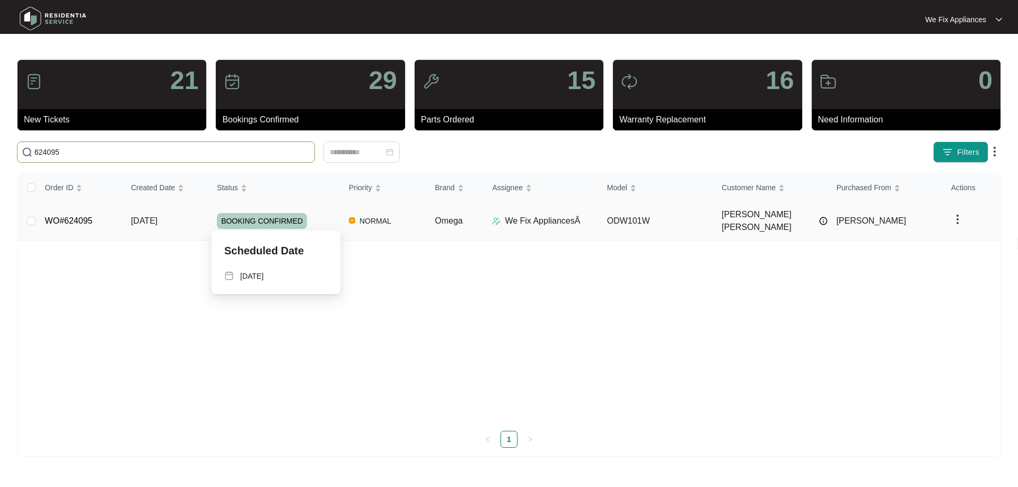
type input "624095"
click at [256, 215] on span "BOOKING CONFIRMED" at bounding box center [262, 221] width 90 height 16
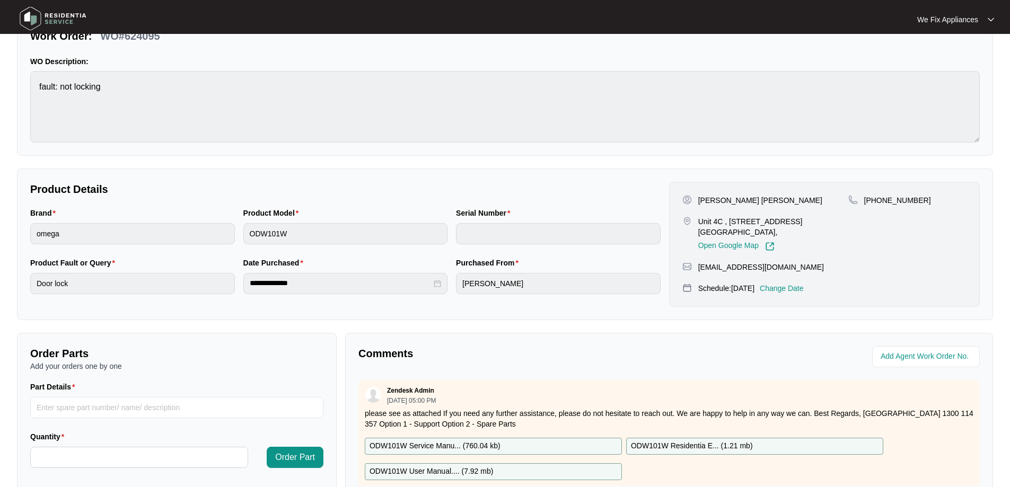
scroll to position [216, 0]
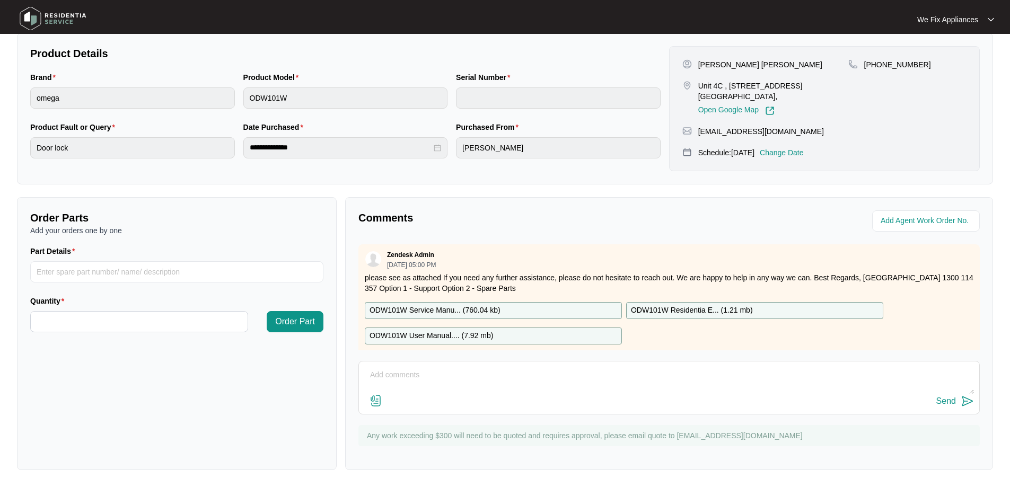
click at [696, 311] on p "ODW101W Residentia E... ( 1.21 mb )" at bounding box center [692, 311] width 122 height 12
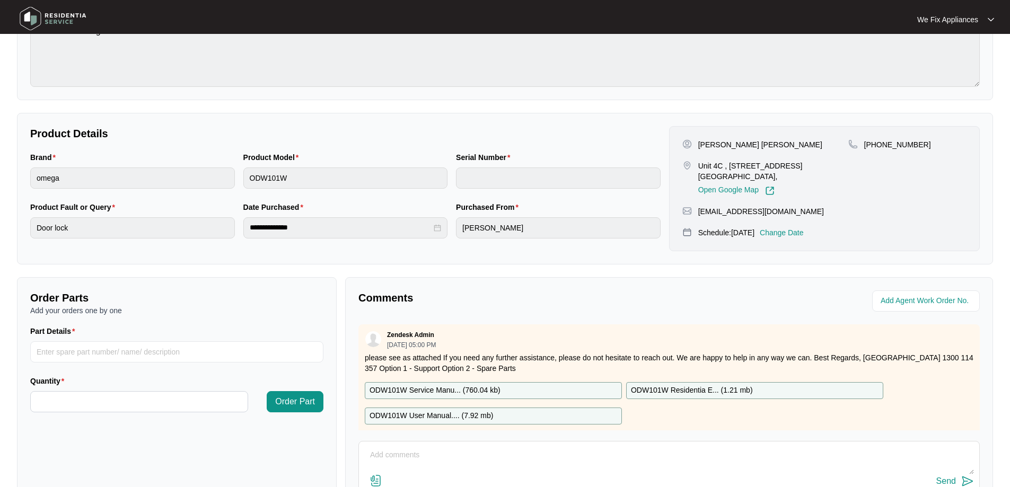
scroll to position [212, 0]
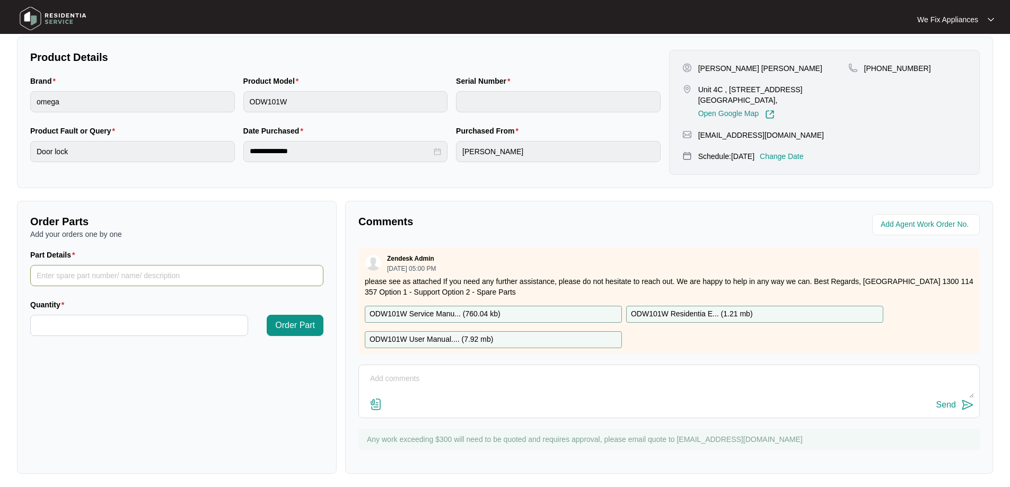
paste input "SP19677"
type input "SP19677 door interlock"
click at [53, 322] on input "Quantity" at bounding box center [139, 326] width 217 height 20
type input "*"
click at [296, 324] on span "Order Part" at bounding box center [295, 325] width 40 height 13
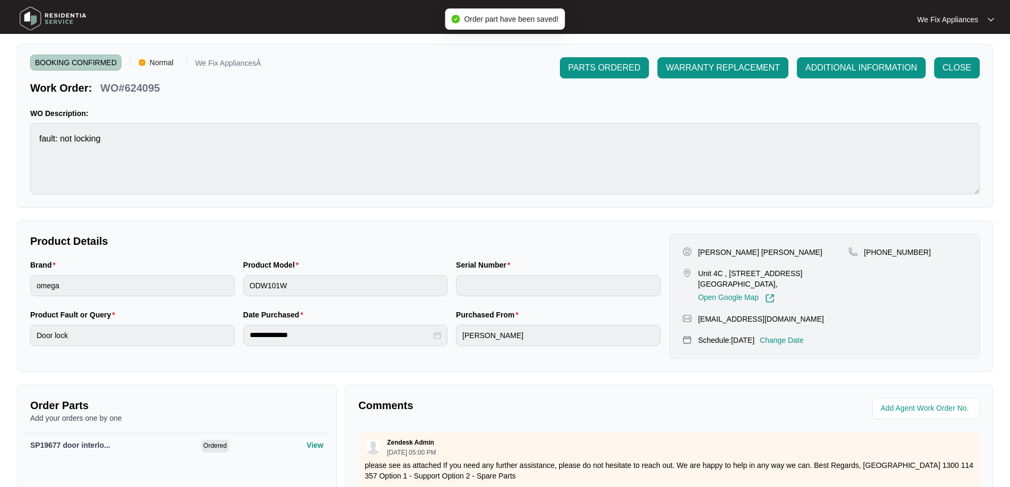
scroll to position [0, 0]
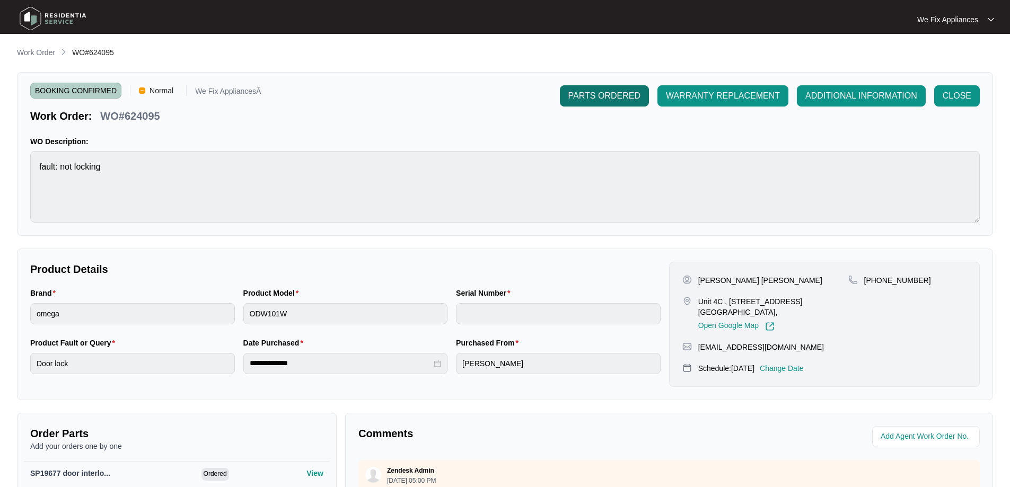
click at [595, 93] on span "PARTS ORDERED" at bounding box center [605, 96] width 72 height 13
